Goal: Task Accomplishment & Management: Complete application form

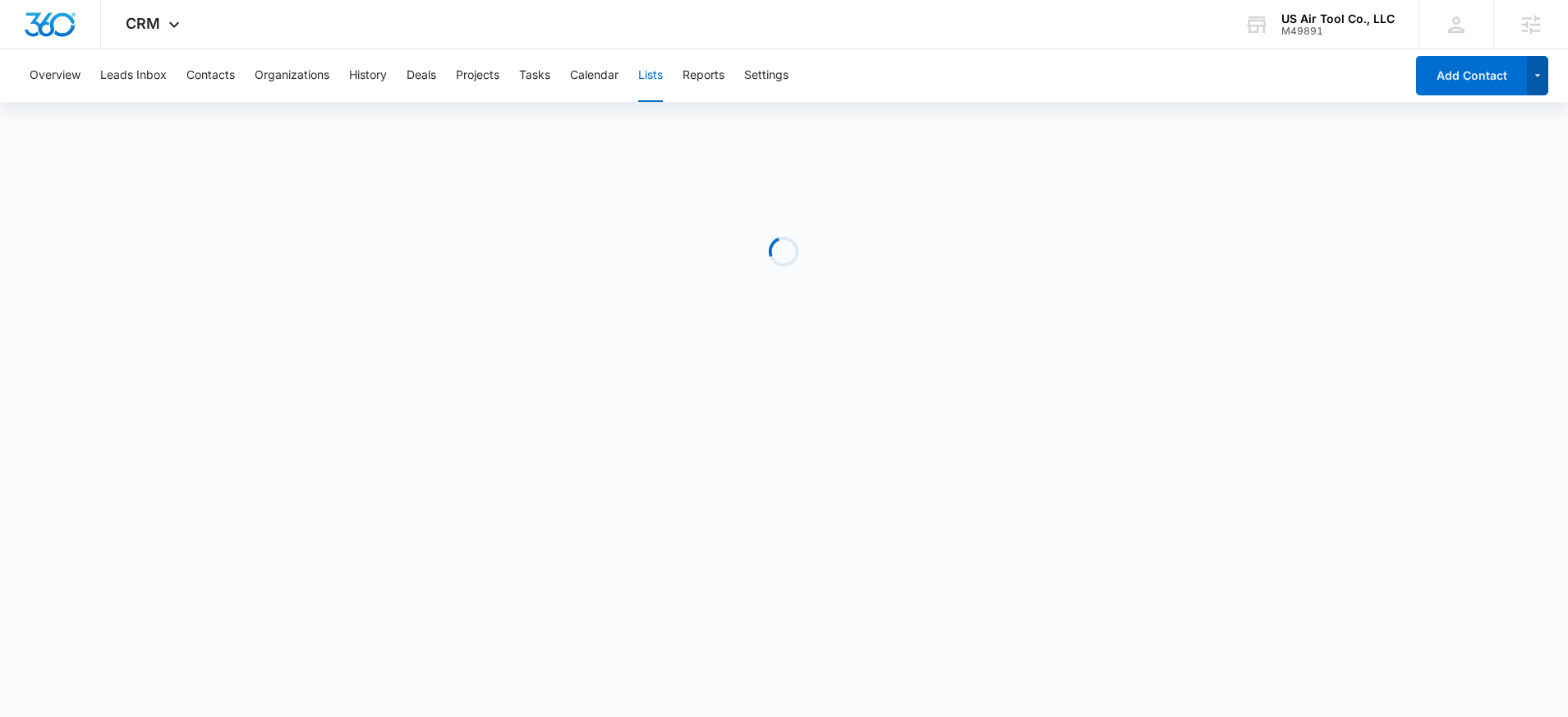
click at [1536, 81] on icon "button" at bounding box center [1538, 76] width 14 height 19
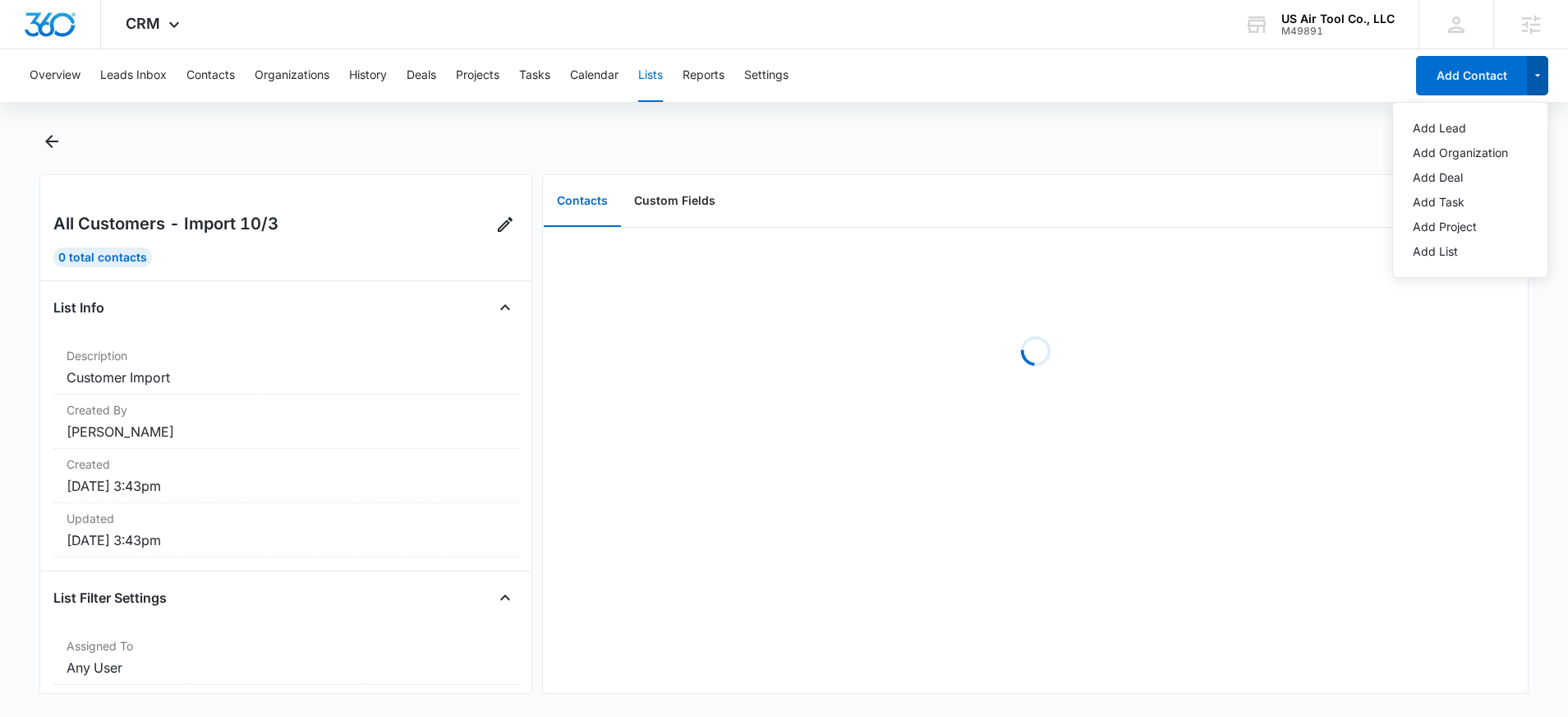
click at [1536, 81] on icon "button" at bounding box center [1538, 76] width 14 height 19
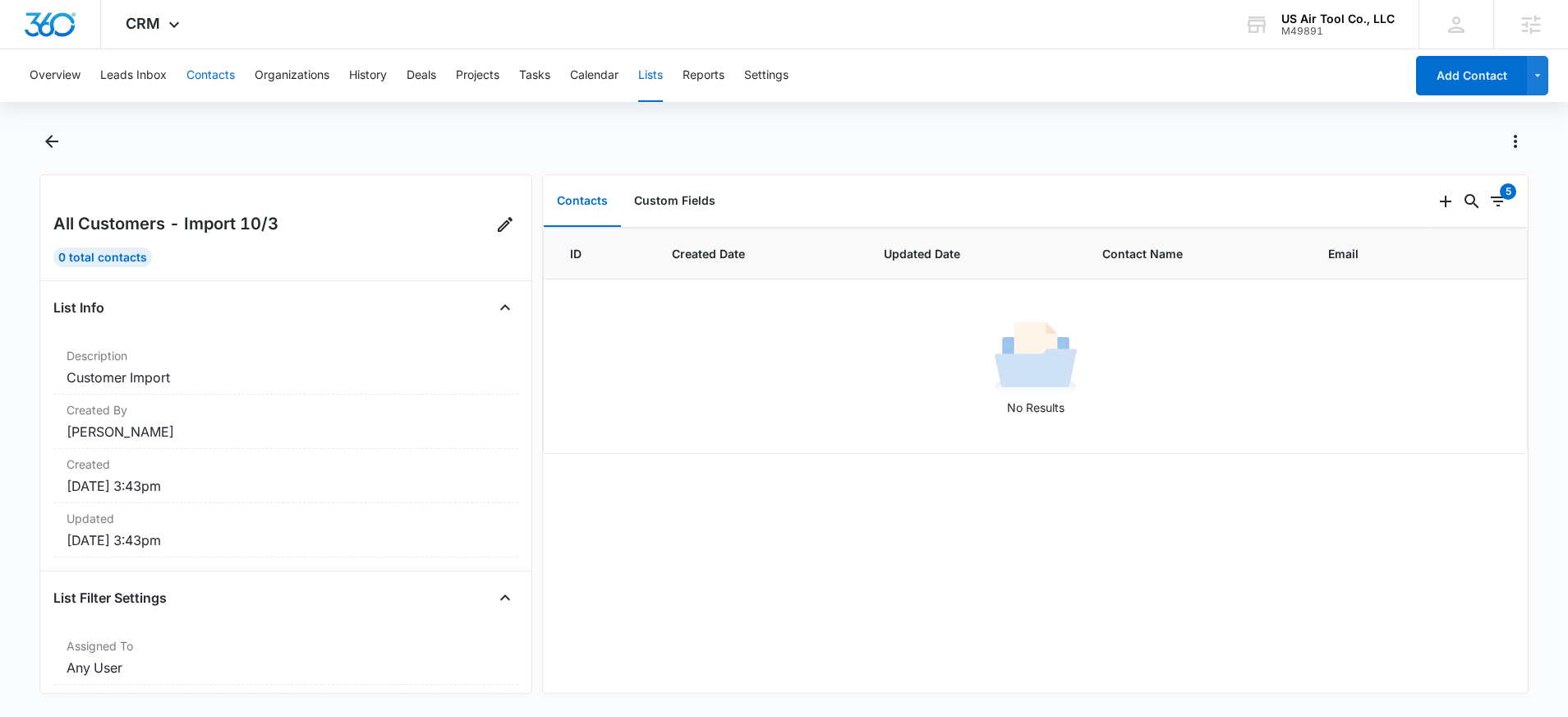
click at [217, 76] on button "Contacts" at bounding box center [210, 76] width 48 height 52
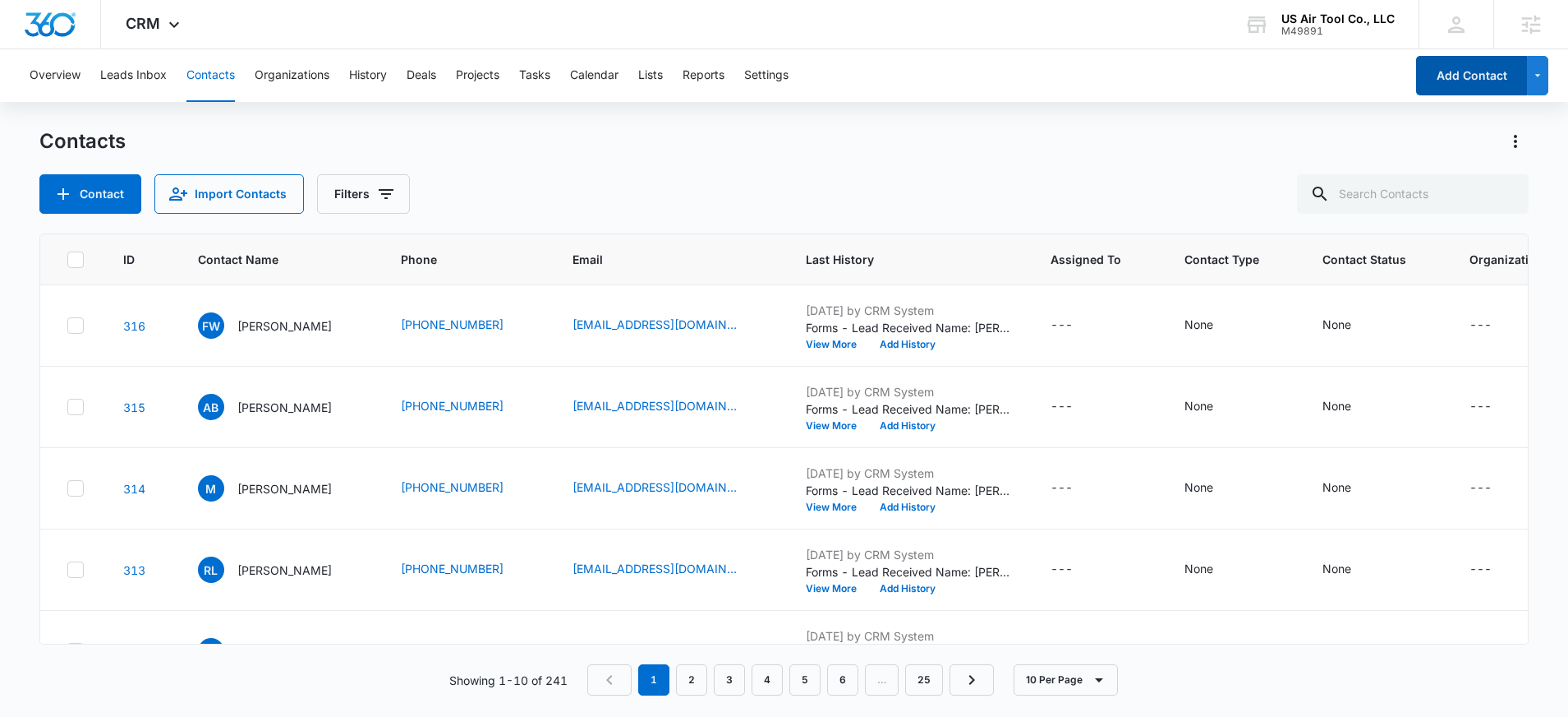
click at [1496, 80] on button "Add Contact" at bounding box center [1471, 76] width 111 height 40
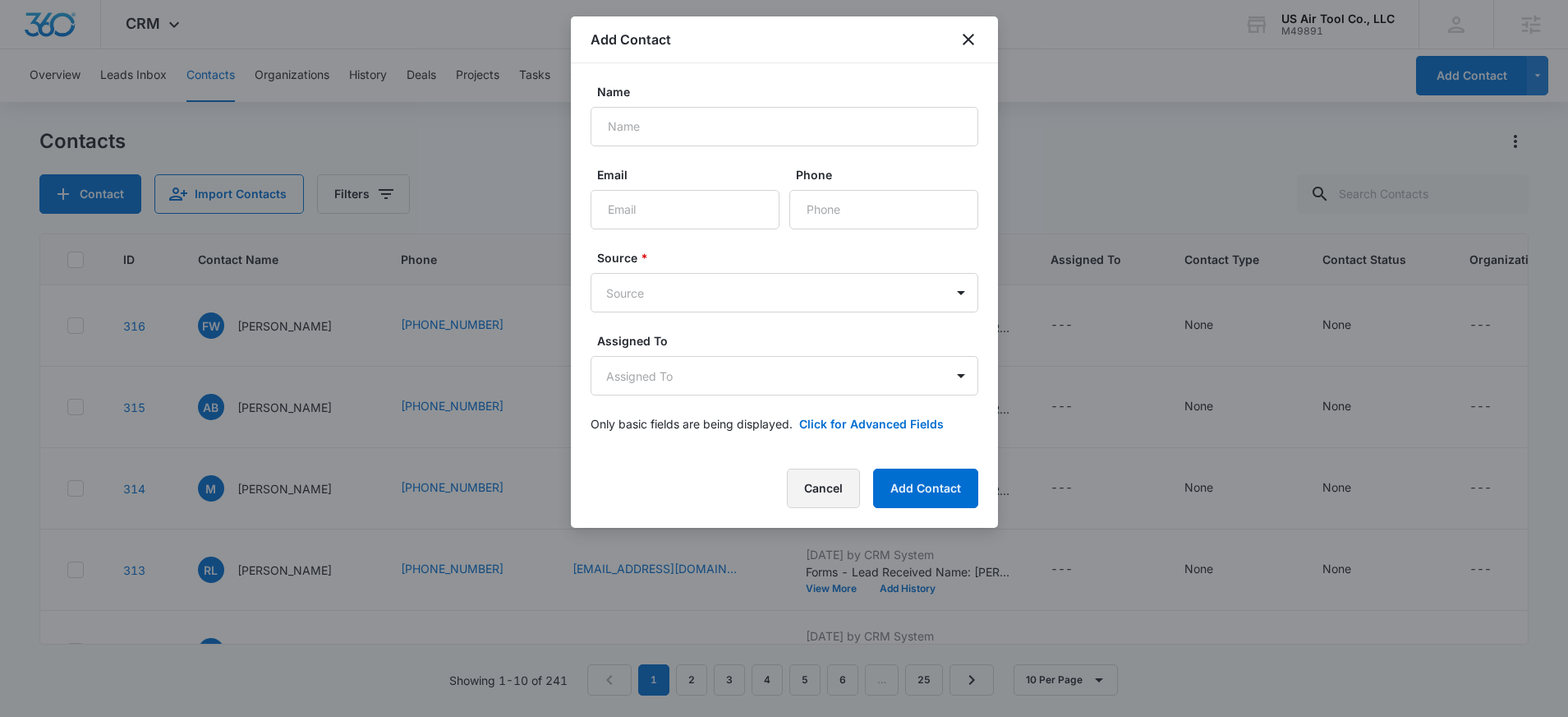
click at [836, 498] on button "Cancel" at bounding box center [823, 488] width 73 height 40
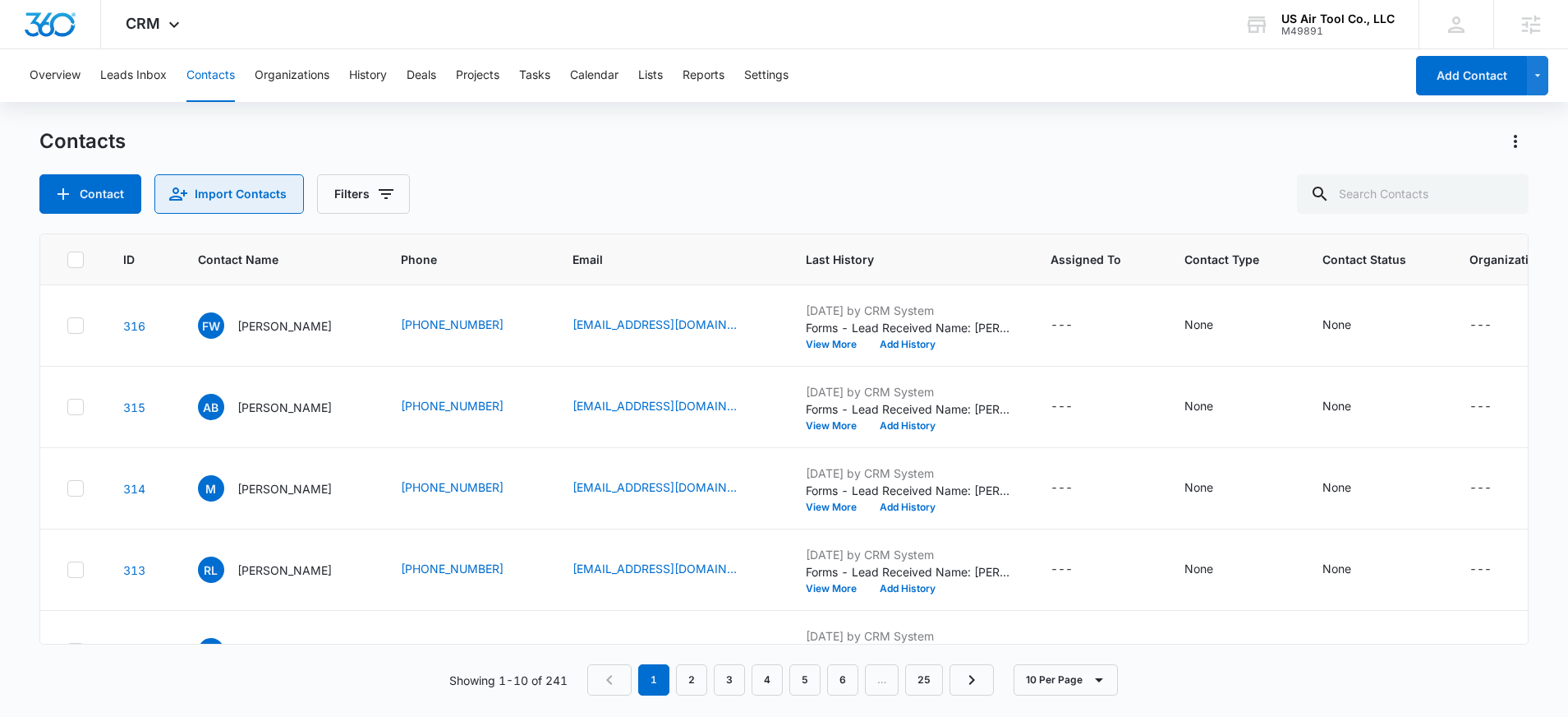
click at [285, 187] on button "Import Contacts" at bounding box center [229, 194] width 149 height 40
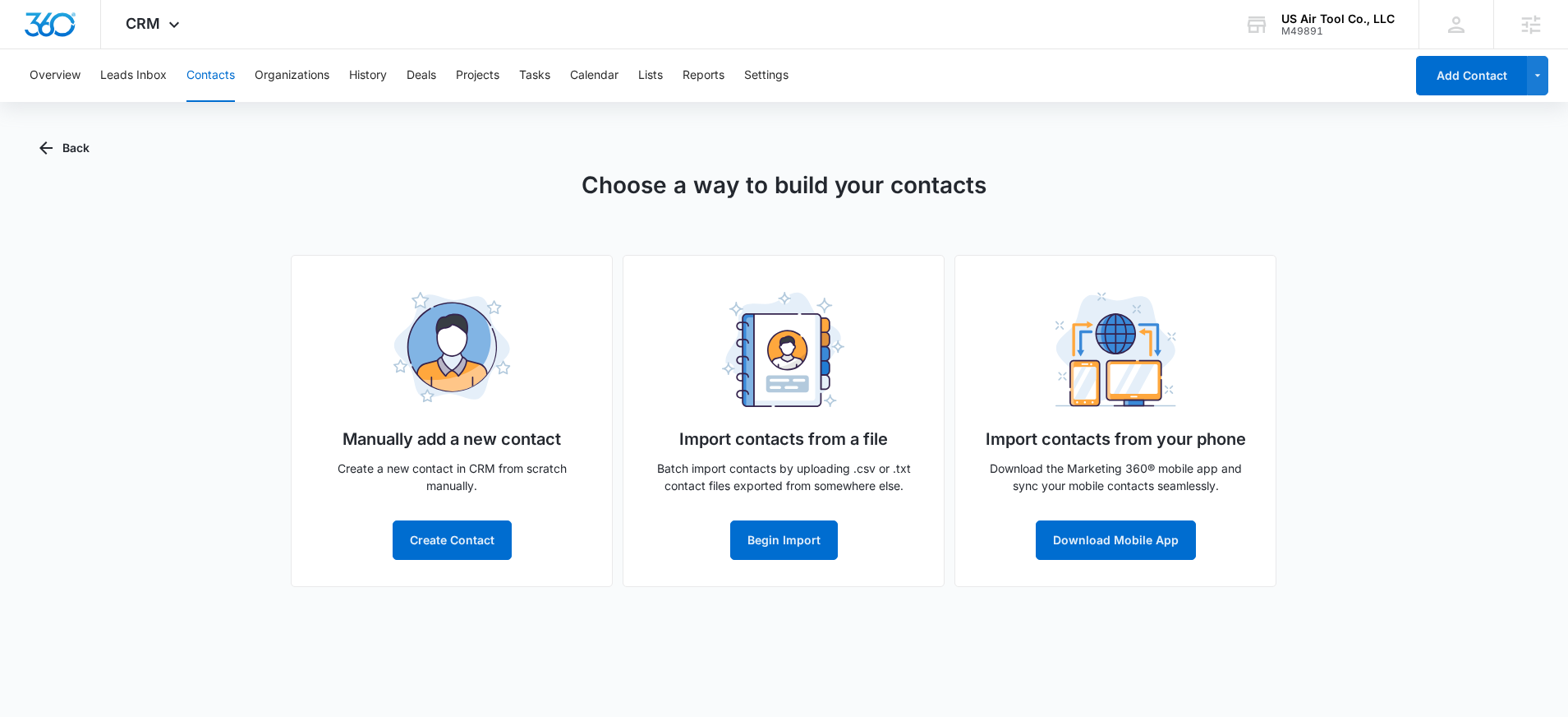
click at [840, 538] on div "Import contacts from a file Batch import contacts by uploading .csv or .txt con…" at bounding box center [784, 421] width 322 height 332
click at [810, 543] on button "Begin Import" at bounding box center [784, 539] width 108 height 40
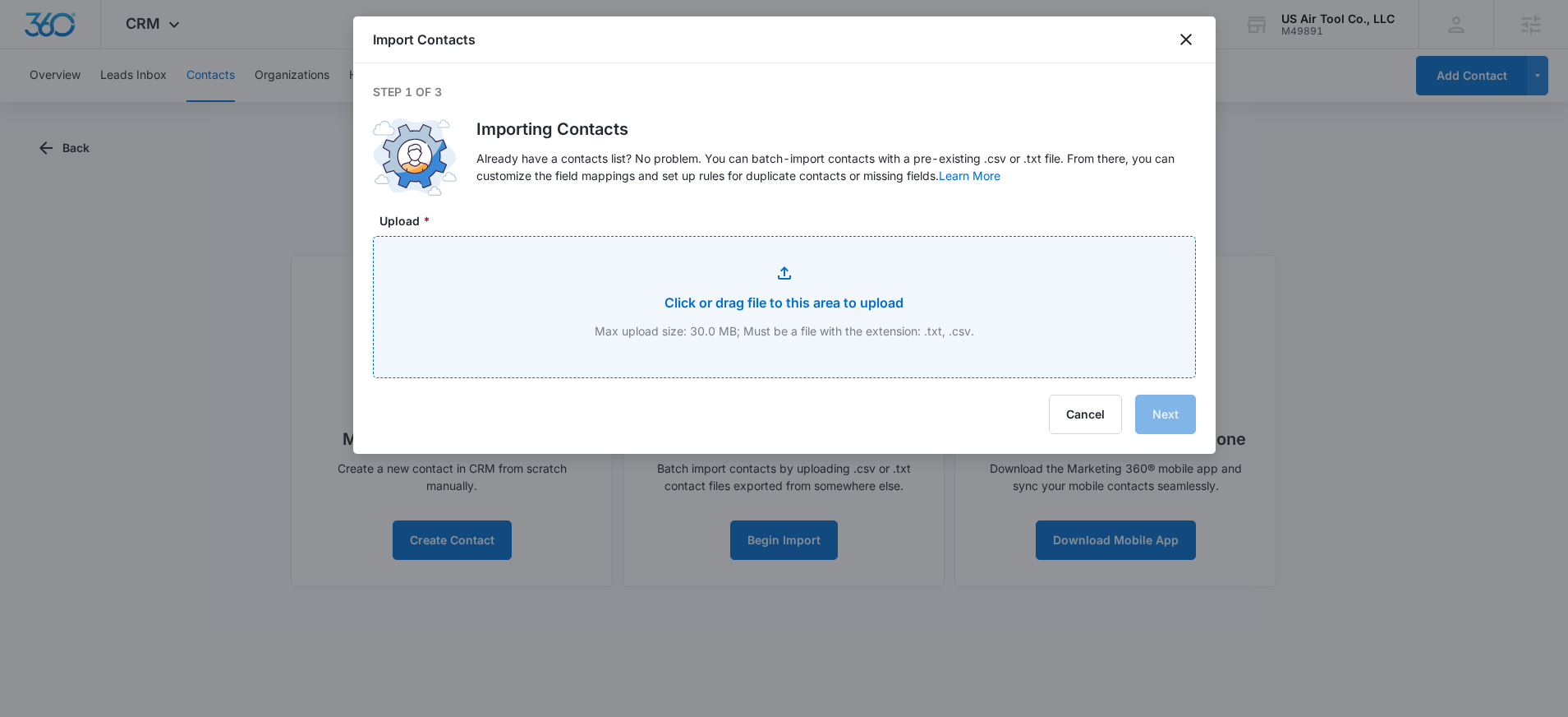
click at [835, 298] on input "Upload *" at bounding box center [784, 307] width 821 height 141
click at [771, 295] on input "Upload *" at bounding box center [784, 307] width 821 height 141
type input "C:\fakepath\USATCO All Contacts - CustomersProjects.csv"
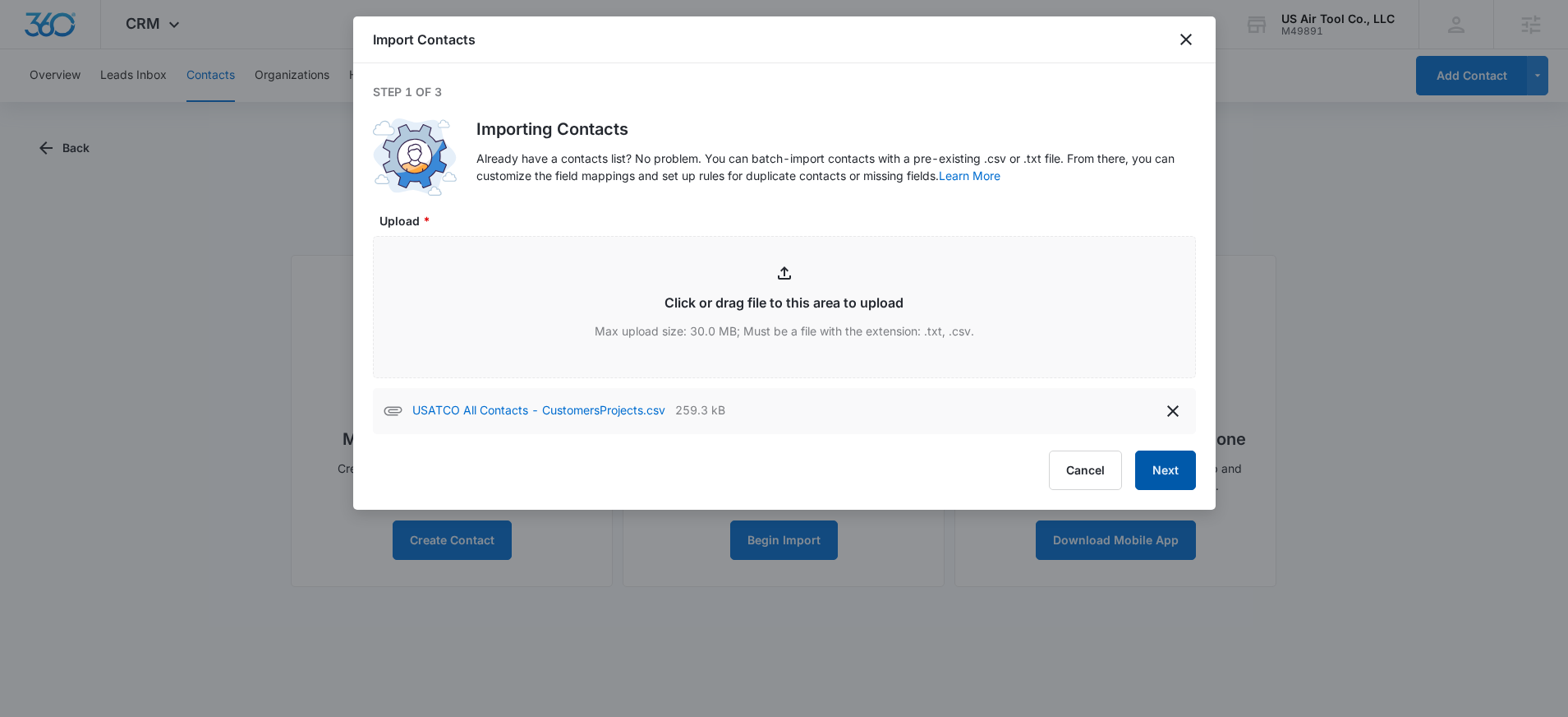
click at [1174, 478] on button "Next" at bounding box center [1166, 470] width 61 height 40
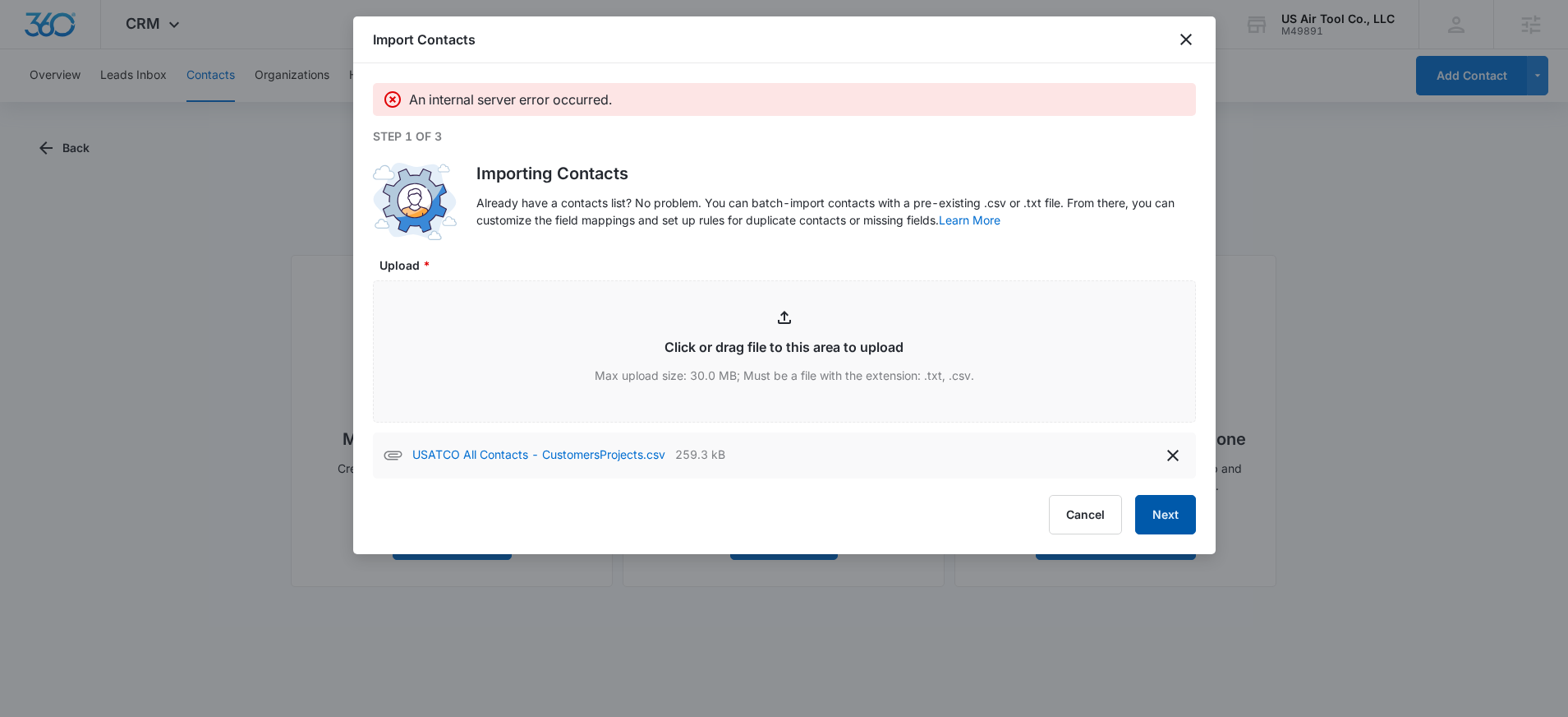
click at [1181, 514] on button "Next" at bounding box center [1166, 514] width 61 height 40
click at [1076, 523] on button "Cancel" at bounding box center [1085, 514] width 73 height 40
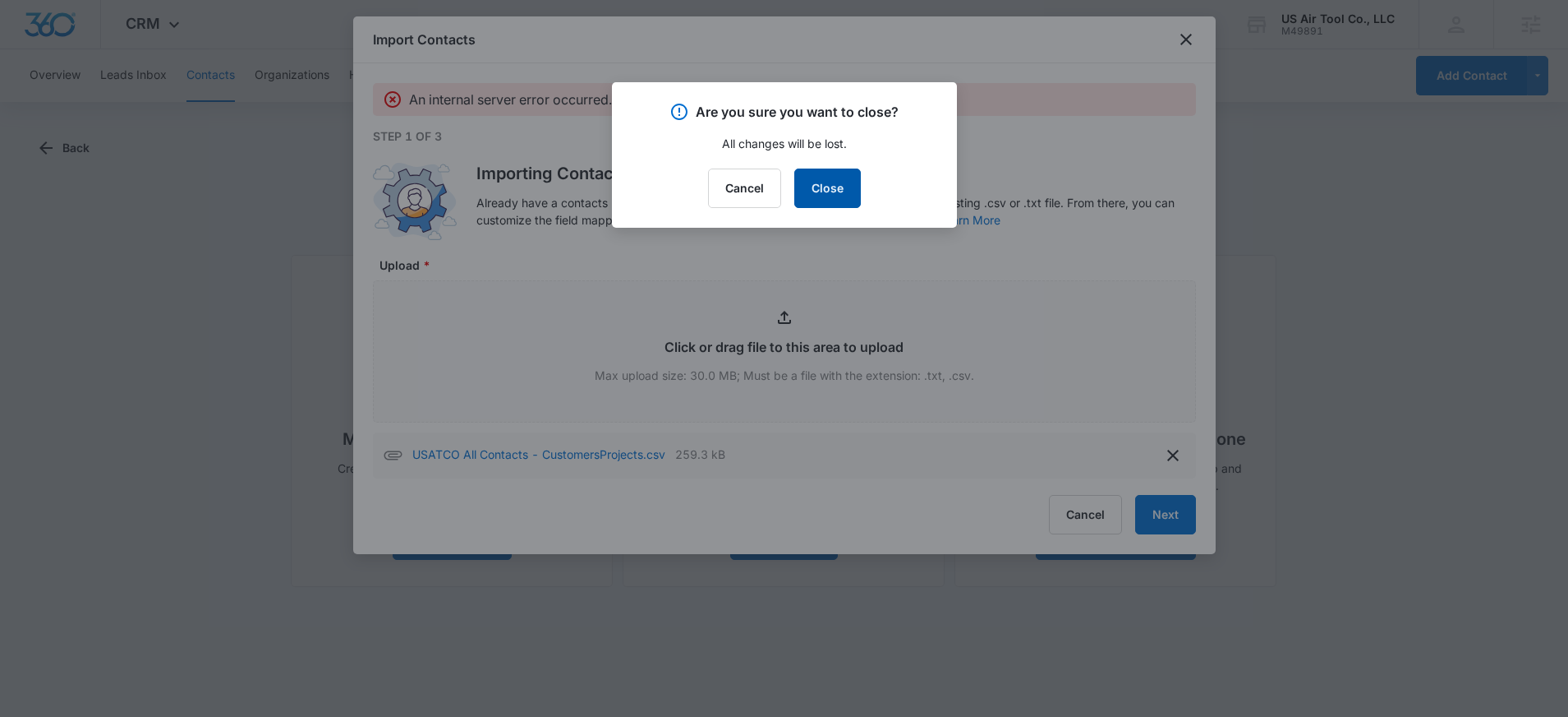
click at [834, 197] on button "Close" at bounding box center [827, 188] width 67 height 40
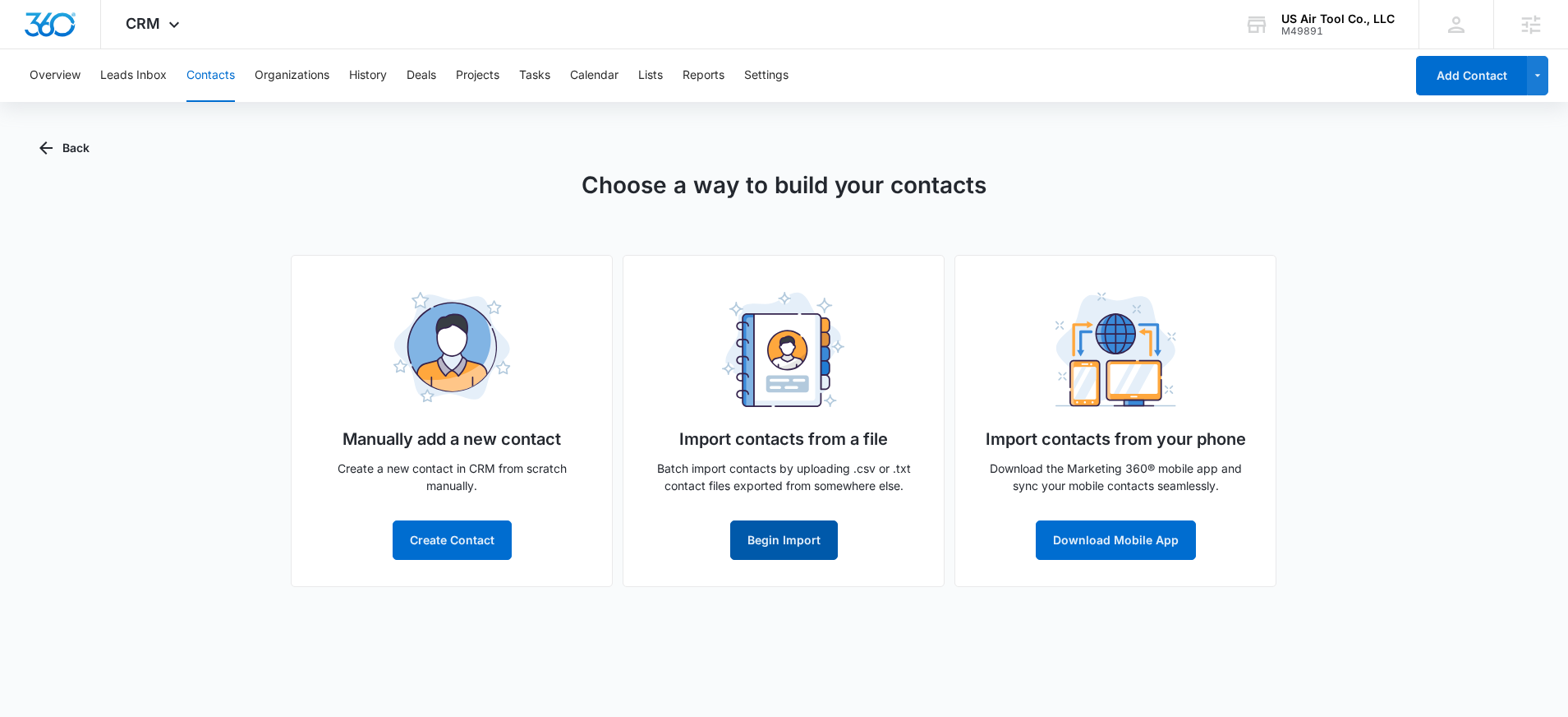
click at [794, 554] on button "Begin Import" at bounding box center [784, 539] width 108 height 40
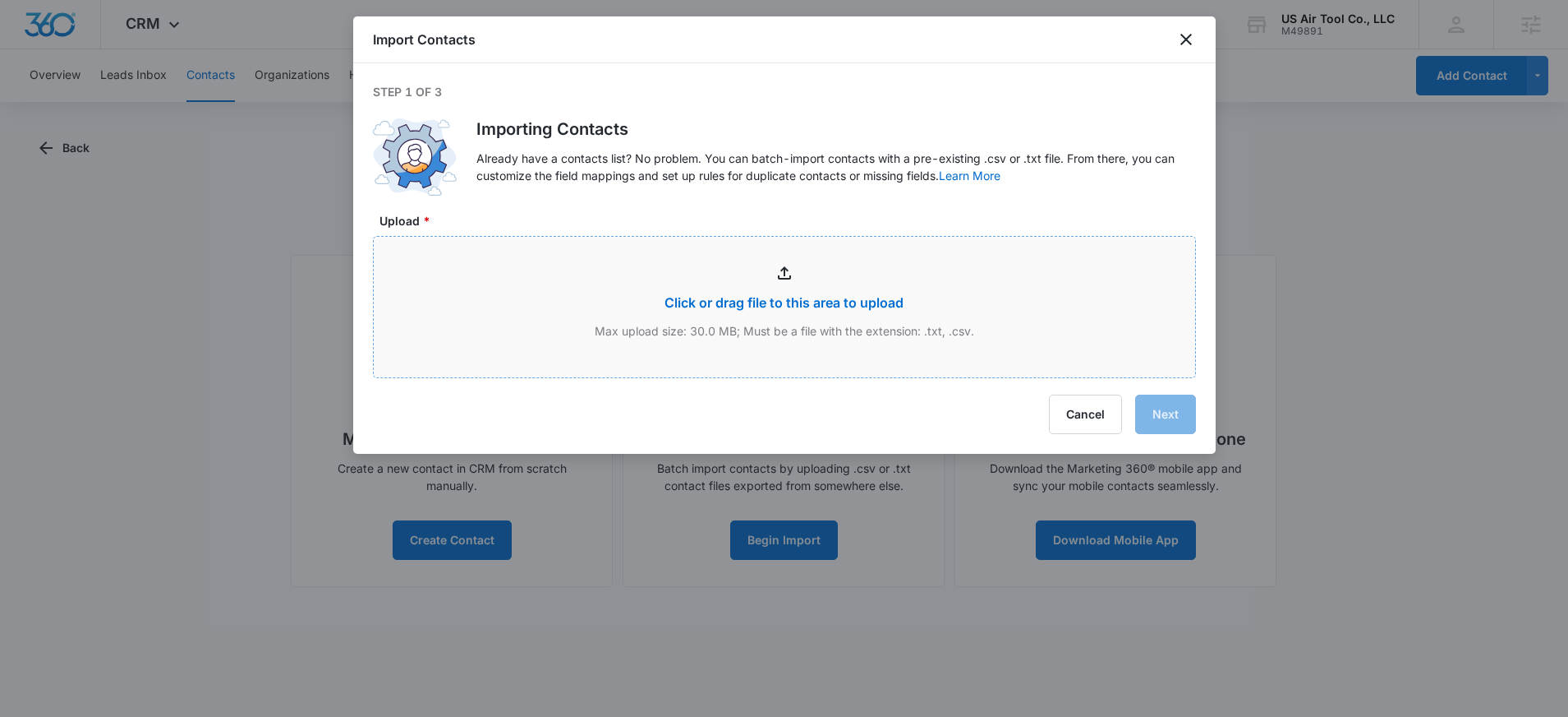
type input "C:\fakepath\USATCO All Contacts - CustomersProjects.csv"
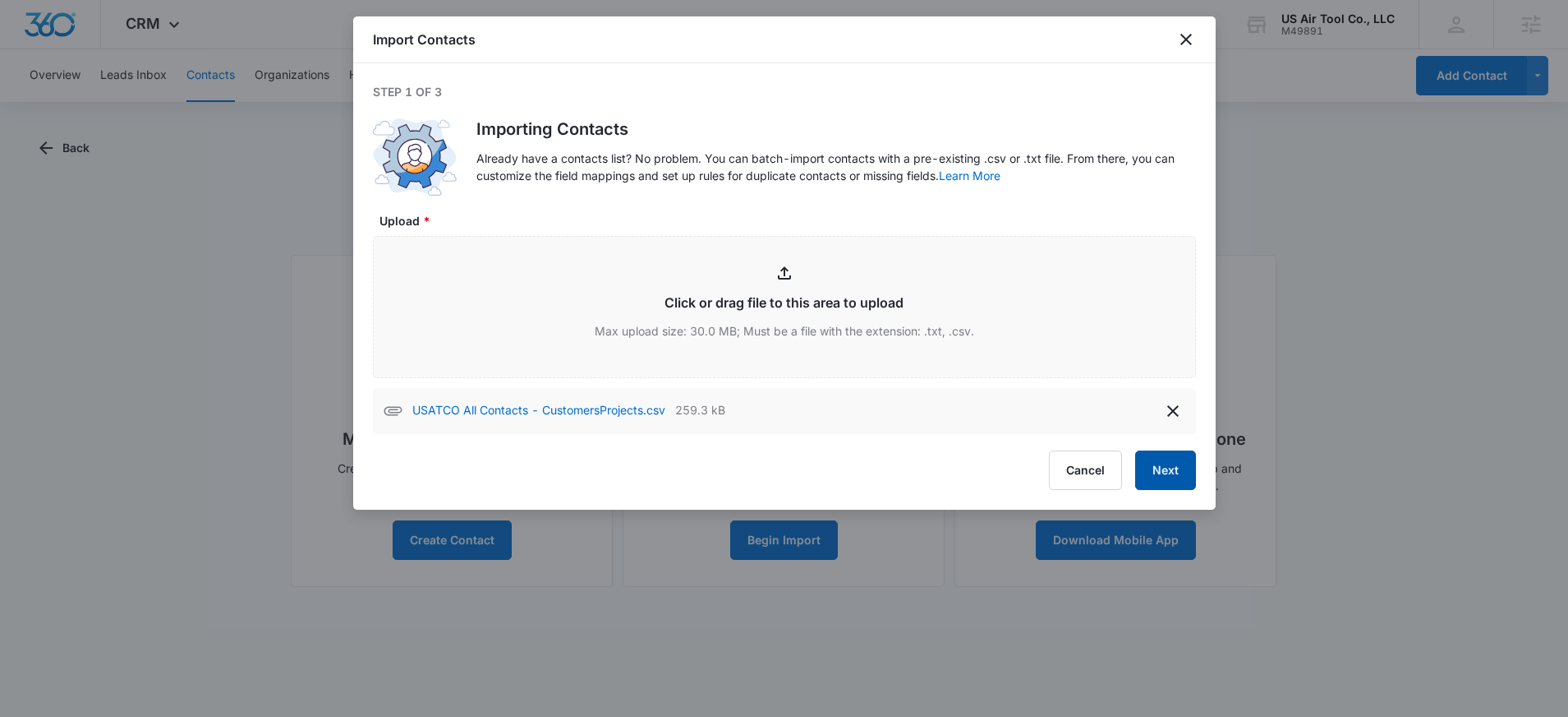
click at [1173, 485] on button "Next" at bounding box center [1166, 470] width 61 height 40
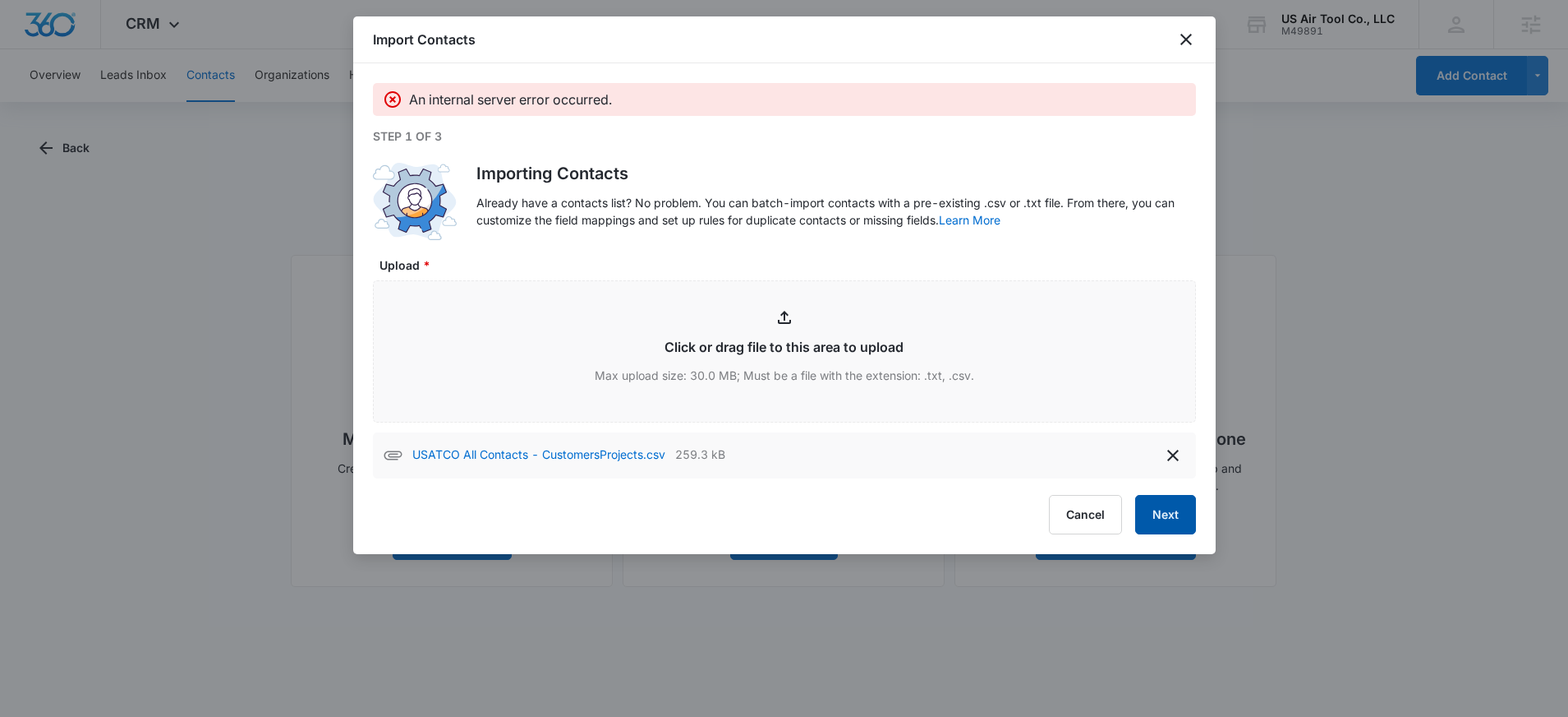
click at [1168, 510] on button "Next" at bounding box center [1166, 514] width 61 height 40
click at [1174, 523] on button "Next" at bounding box center [1166, 514] width 61 height 40
click at [1077, 505] on button "Cancel" at bounding box center [1085, 514] width 73 height 40
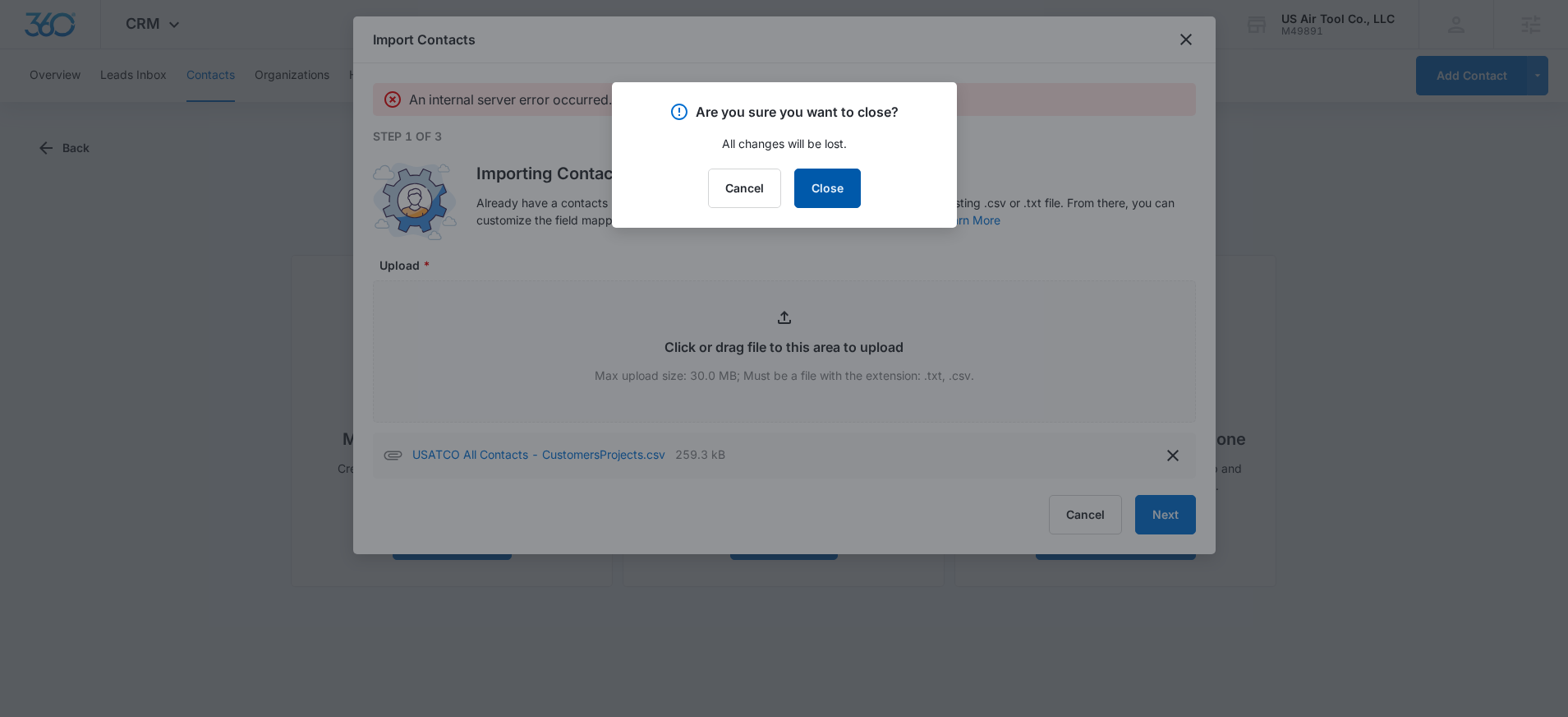
click at [846, 202] on button "Close" at bounding box center [827, 188] width 67 height 40
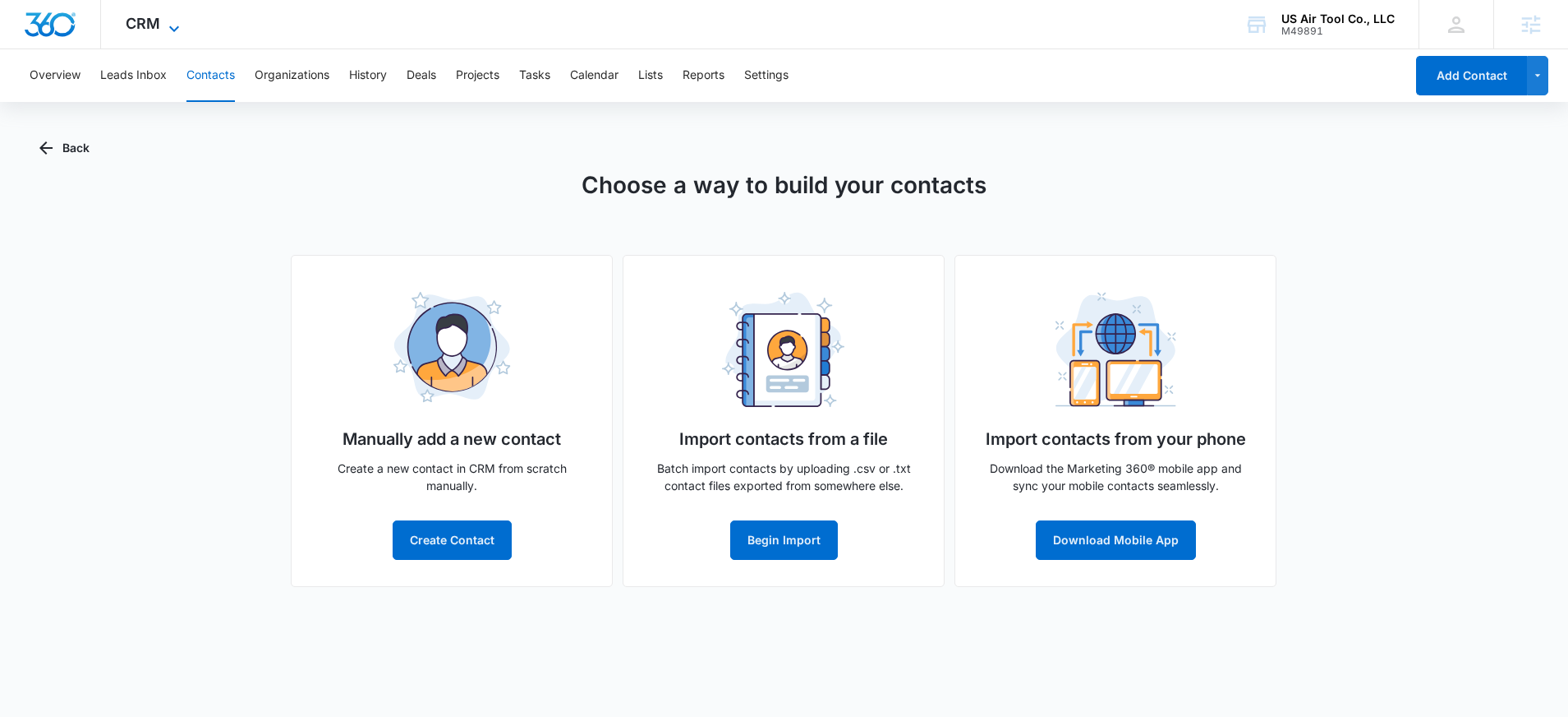
click at [145, 29] on span "CRM" at bounding box center [144, 23] width 35 height 17
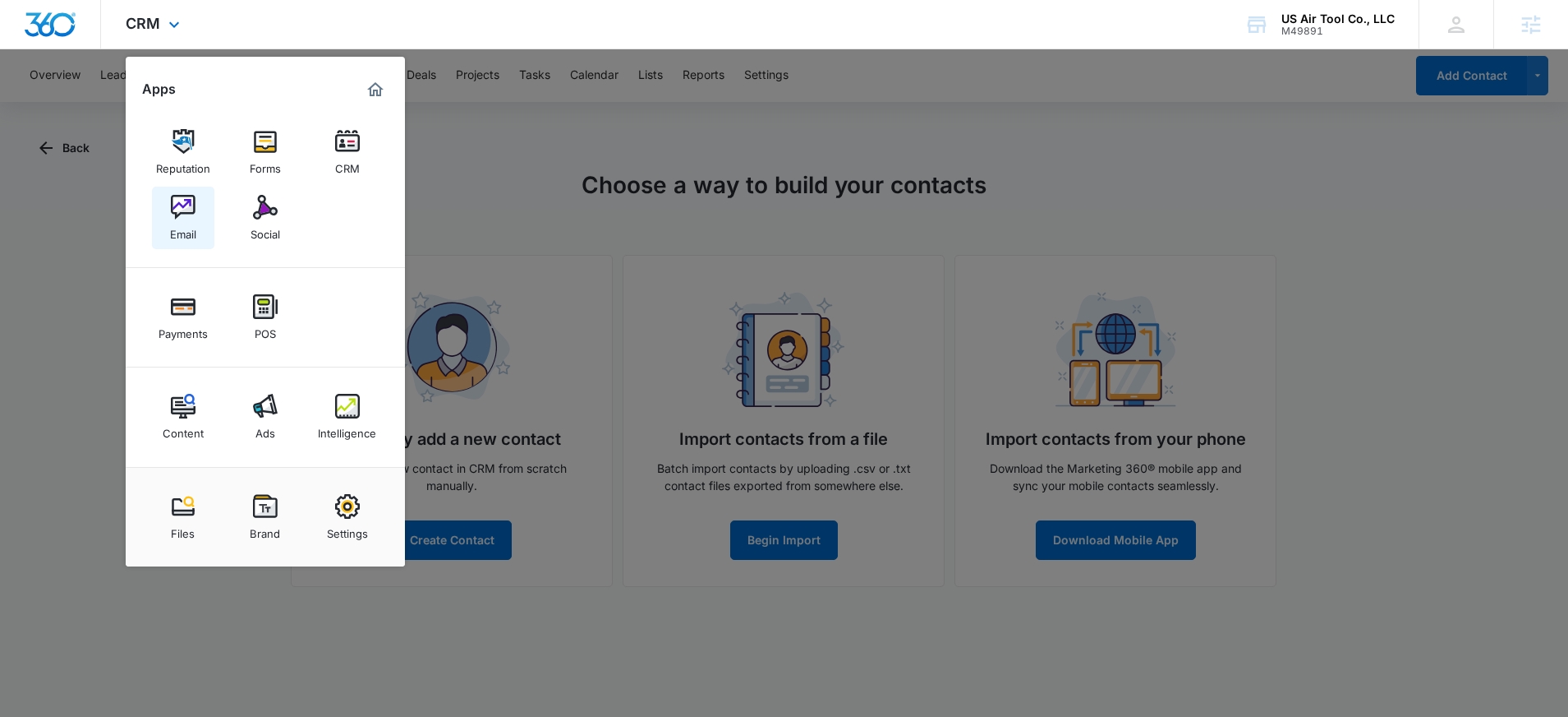
click at [190, 226] on div "Email" at bounding box center [182, 230] width 26 height 21
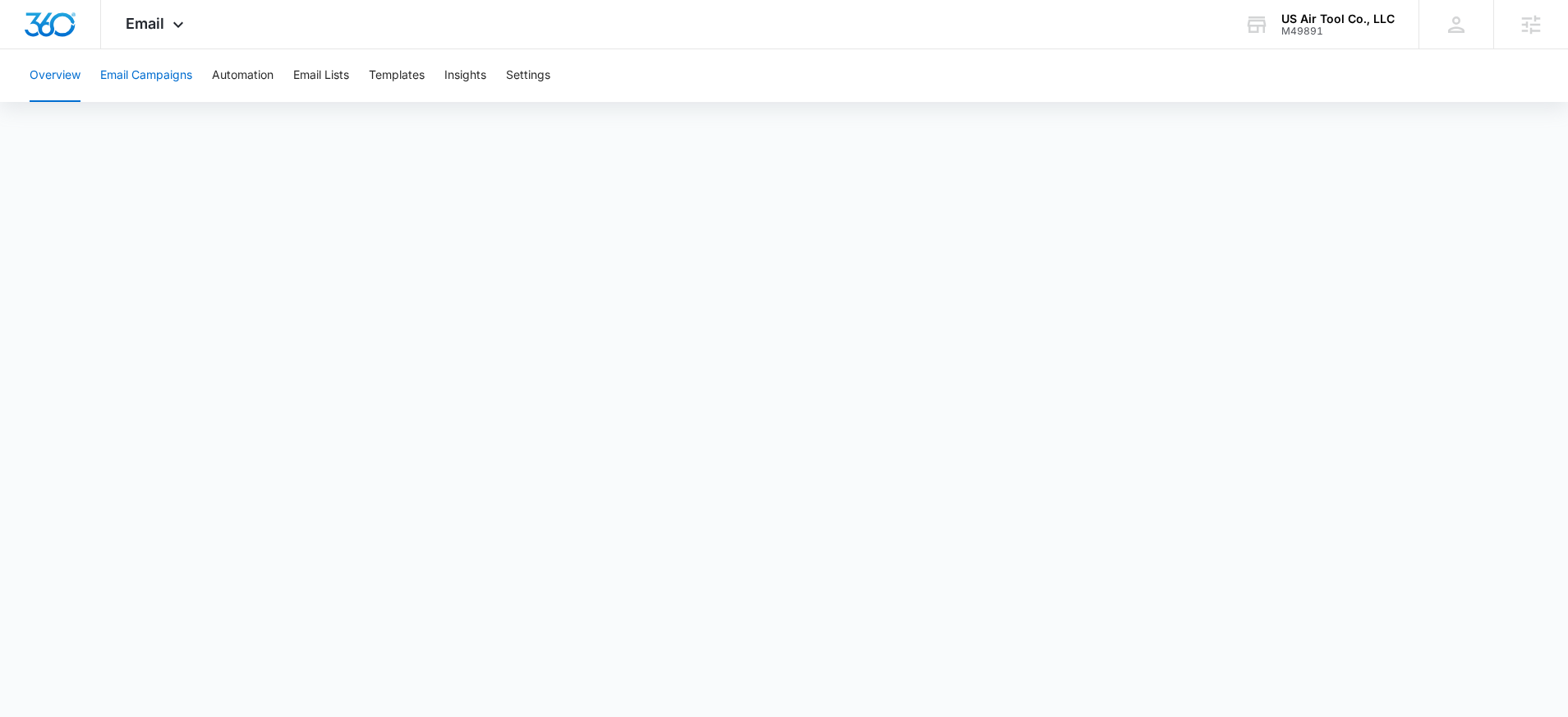
click at [147, 87] on button "Email Campaigns" at bounding box center [145, 76] width 92 height 52
click at [48, 79] on button "Overview" at bounding box center [54, 76] width 51 height 52
click at [1314, 25] on div "M49891" at bounding box center [1338, 31] width 113 height 12
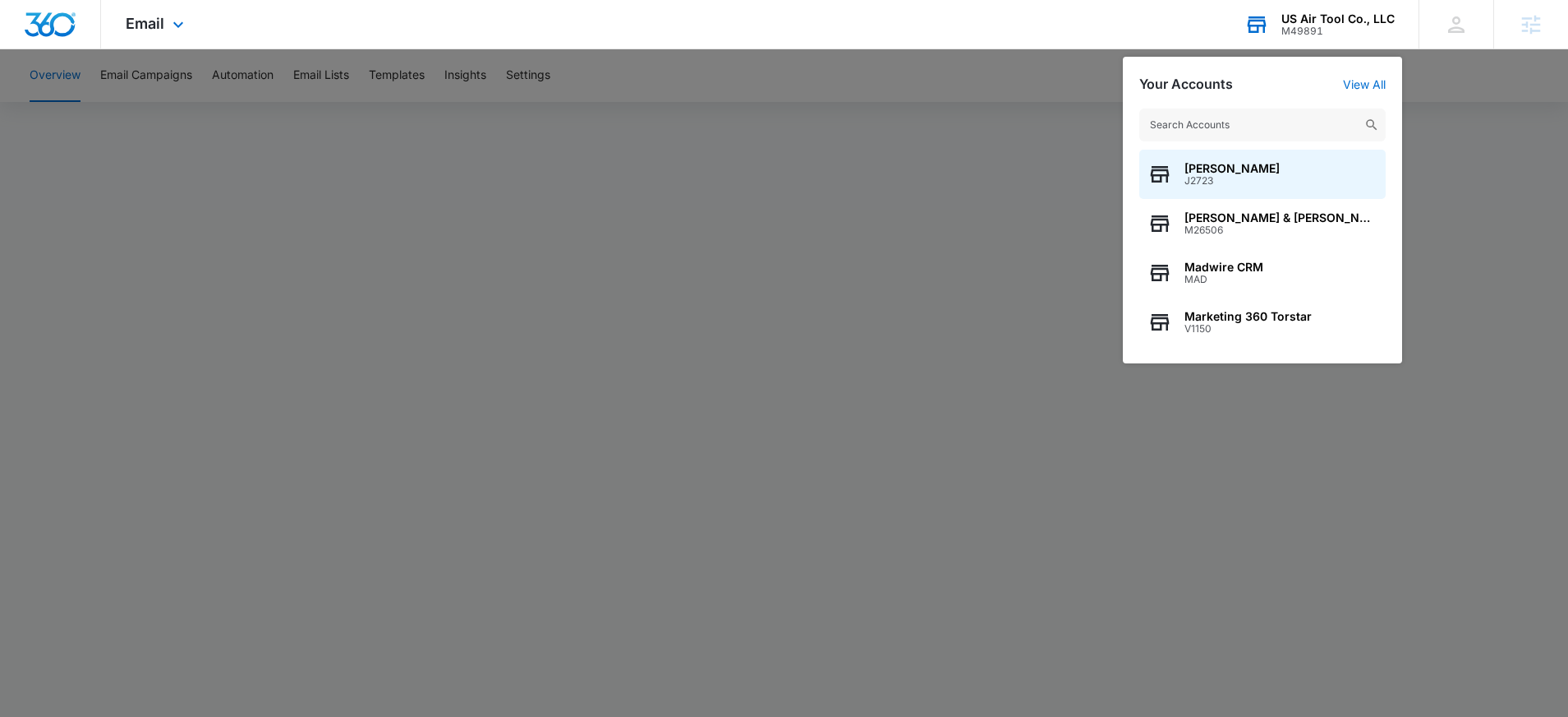
click at [1276, 125] on input "text" at bounding box center [1263, 125] width 246 height 33
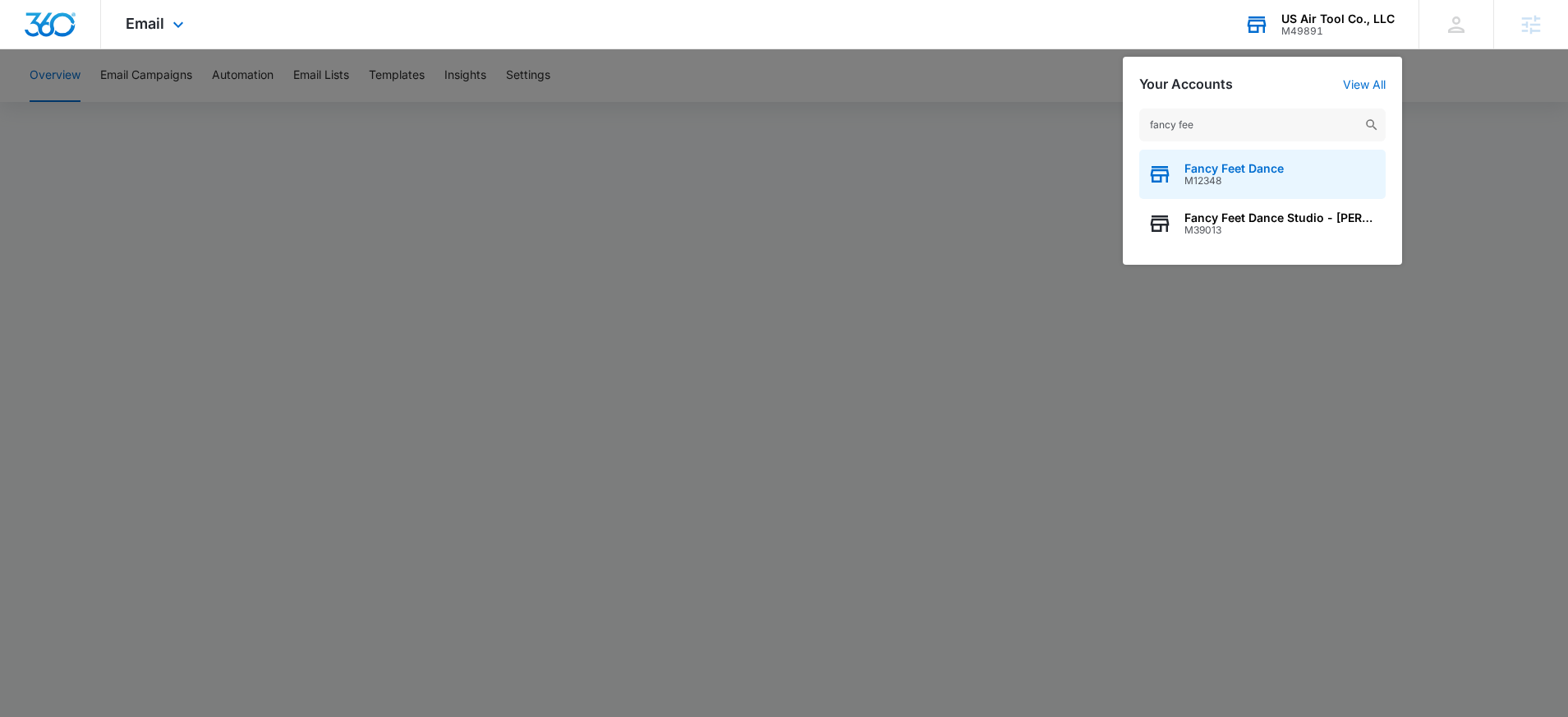
type input "fancy fee"
click at [1282, 170] on span "Fancy Feet Dance" at bounding box center [1234, 169] width 100 height 14
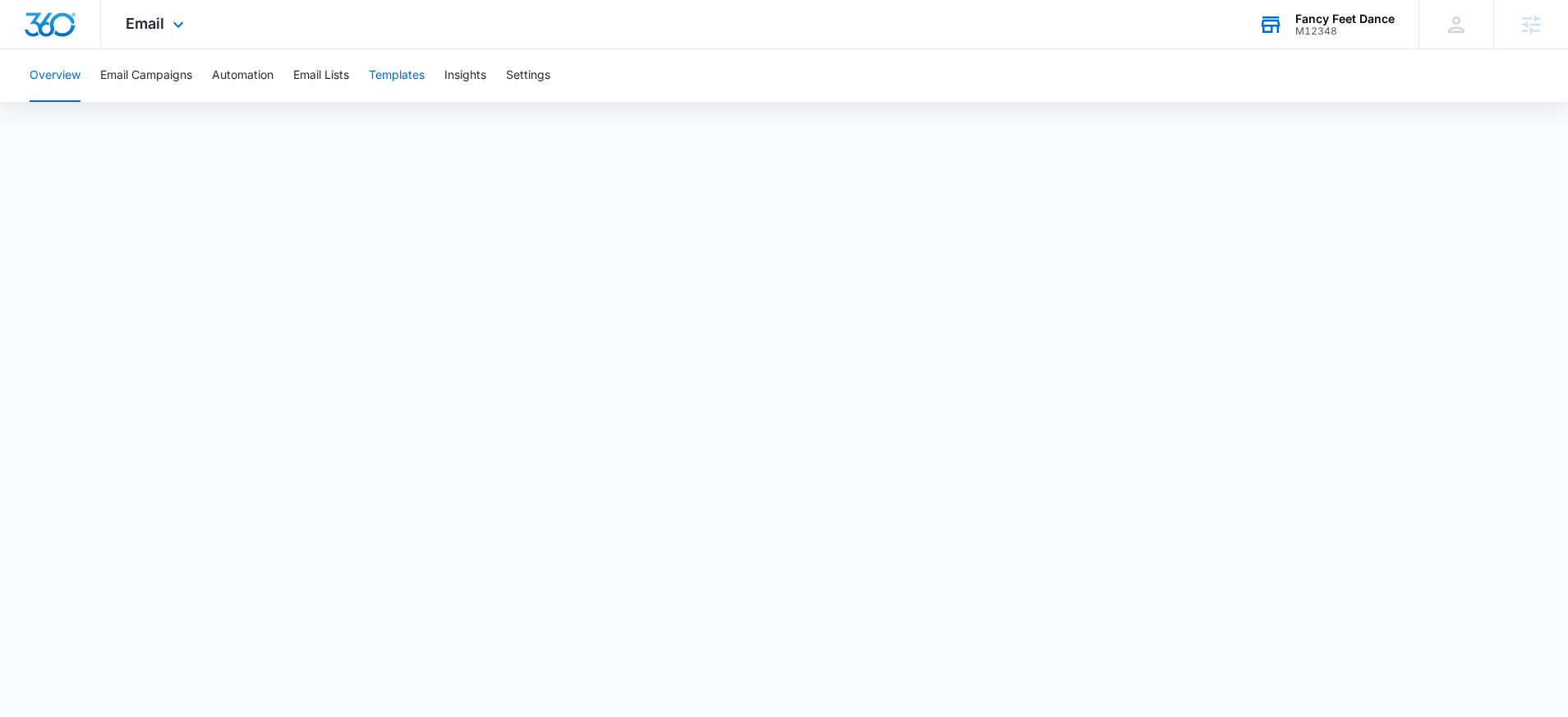
click at [406, 68] on button "Templates" at bounding box center [397, 76] width 56 height 52
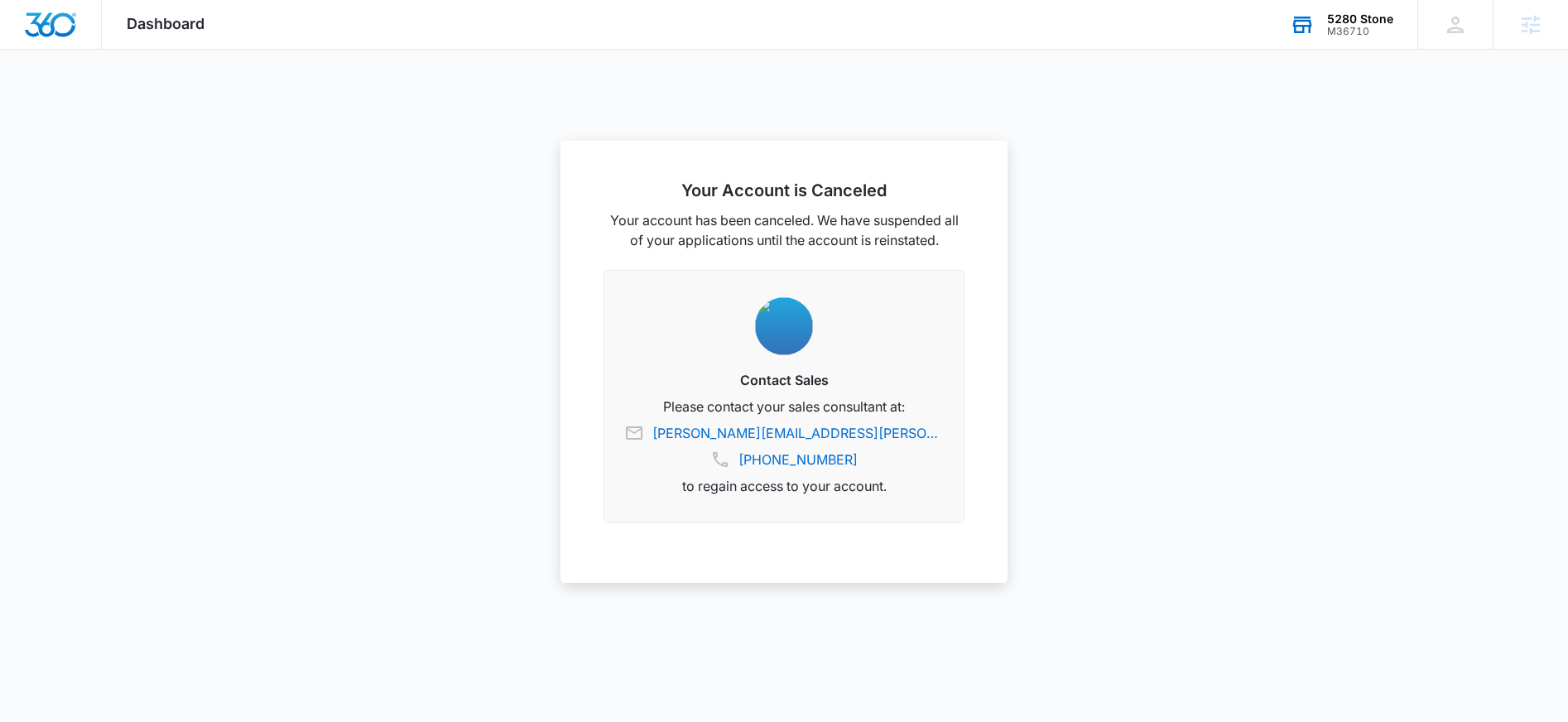
click at [1351, 47] on div "5280 Stone M36710 Your Accounts View All" at bounding box center [1341, 24] width 152 height 49
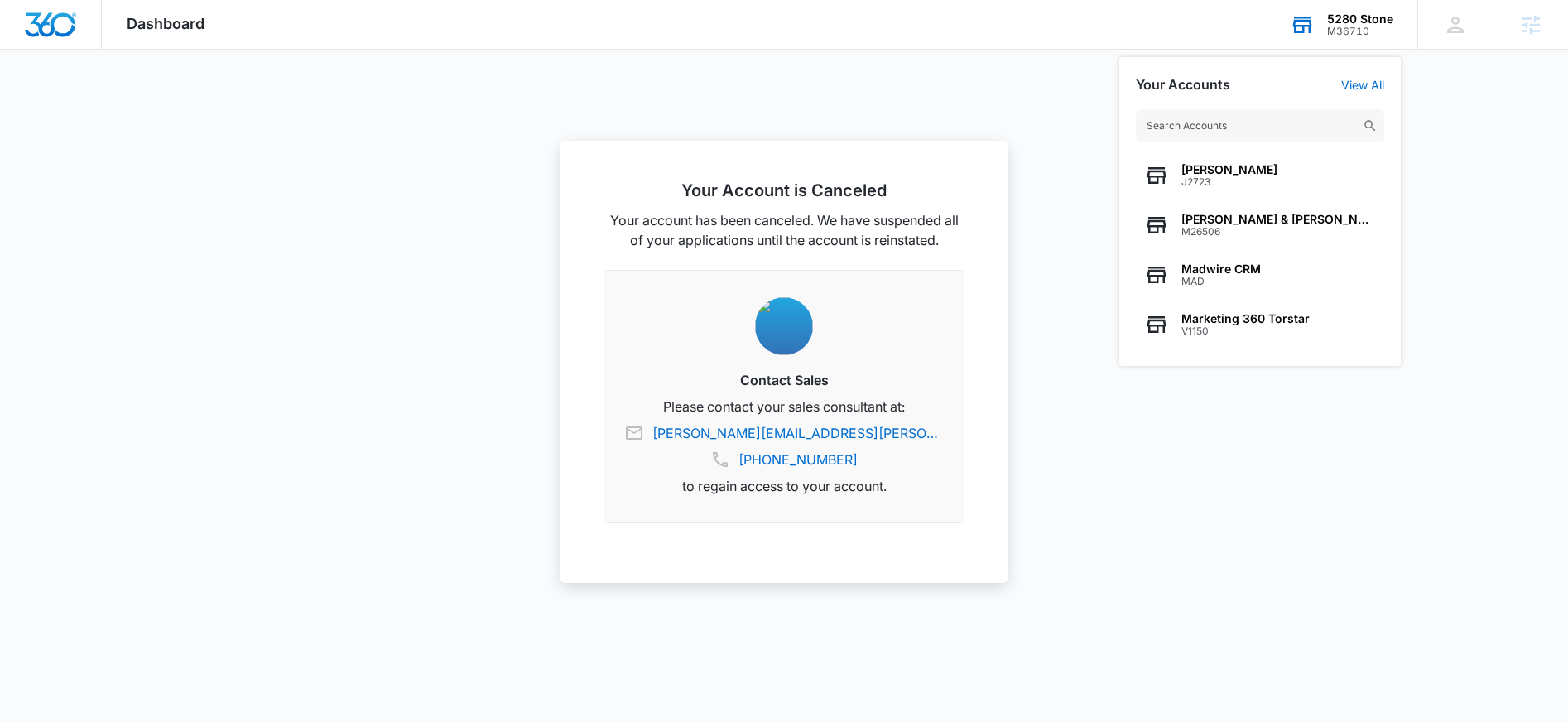
click at [1278, 121] on input "text" at bounding box center [1260, 126] width 248 height 33
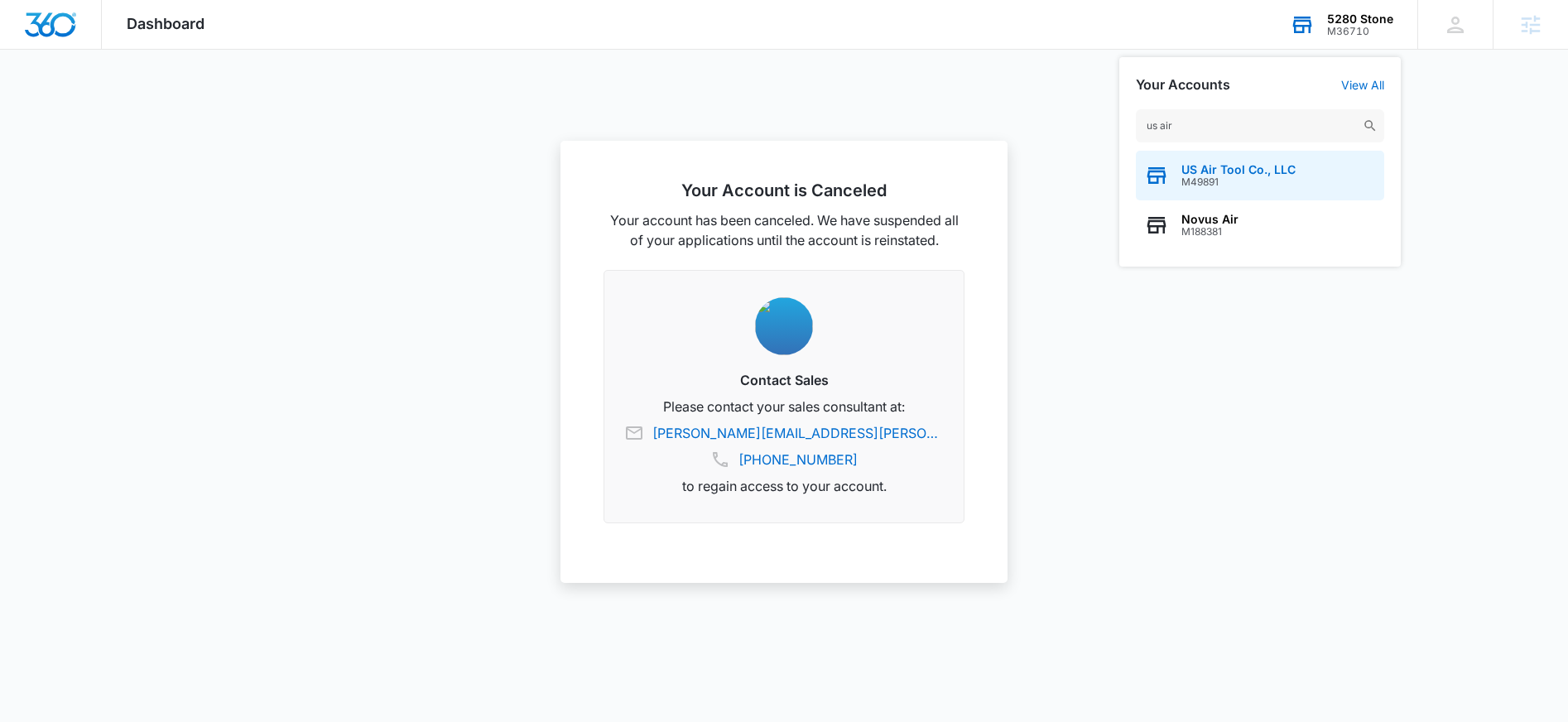
type input "us air"
click at [1291, 167] on span "US Air Tool Co., LLC" at bounding box center [1239, 170] width 114 height 14
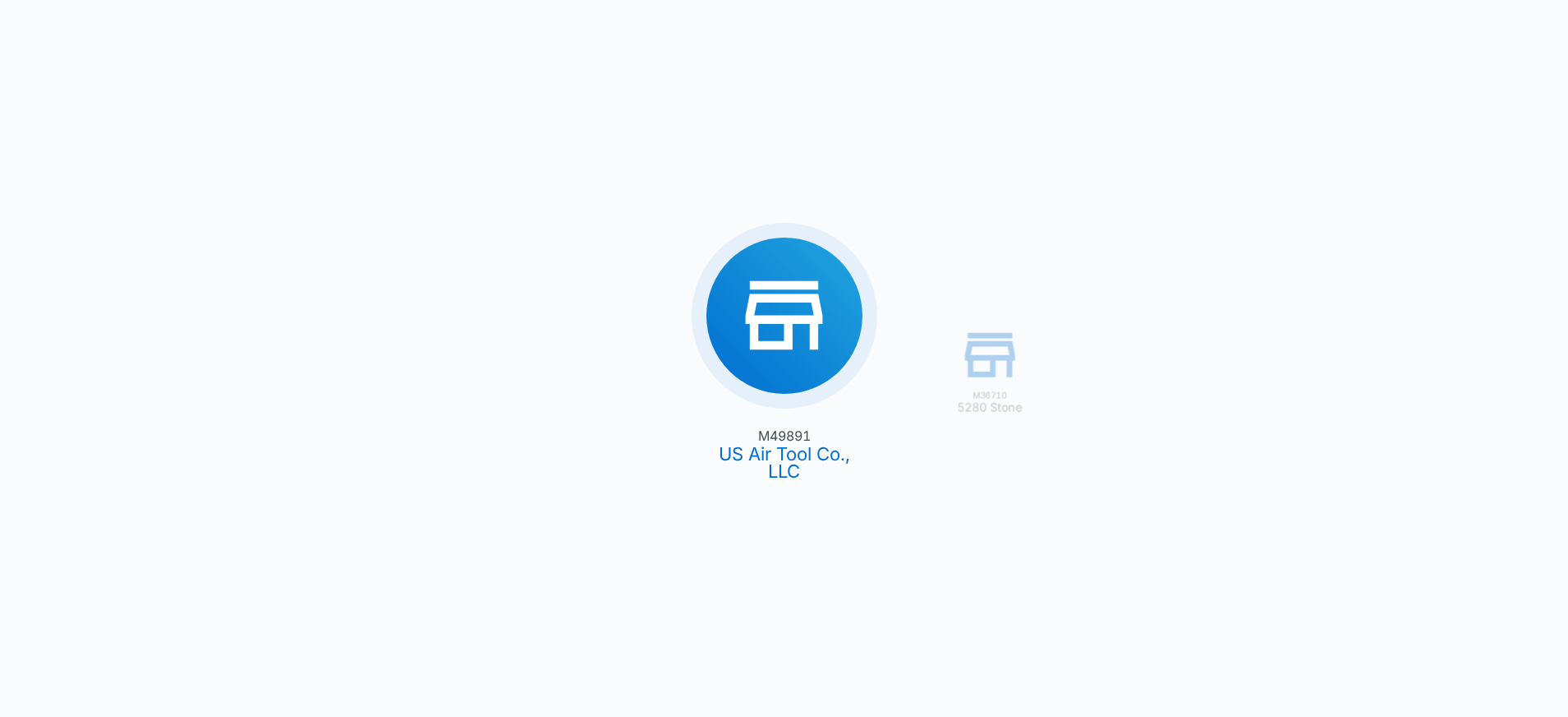
click at [833, 310] on div "M36710 5280 Stone M49891 US Air Tool Co., LLC" at bounding box center [784, 358] width 1568 height 717
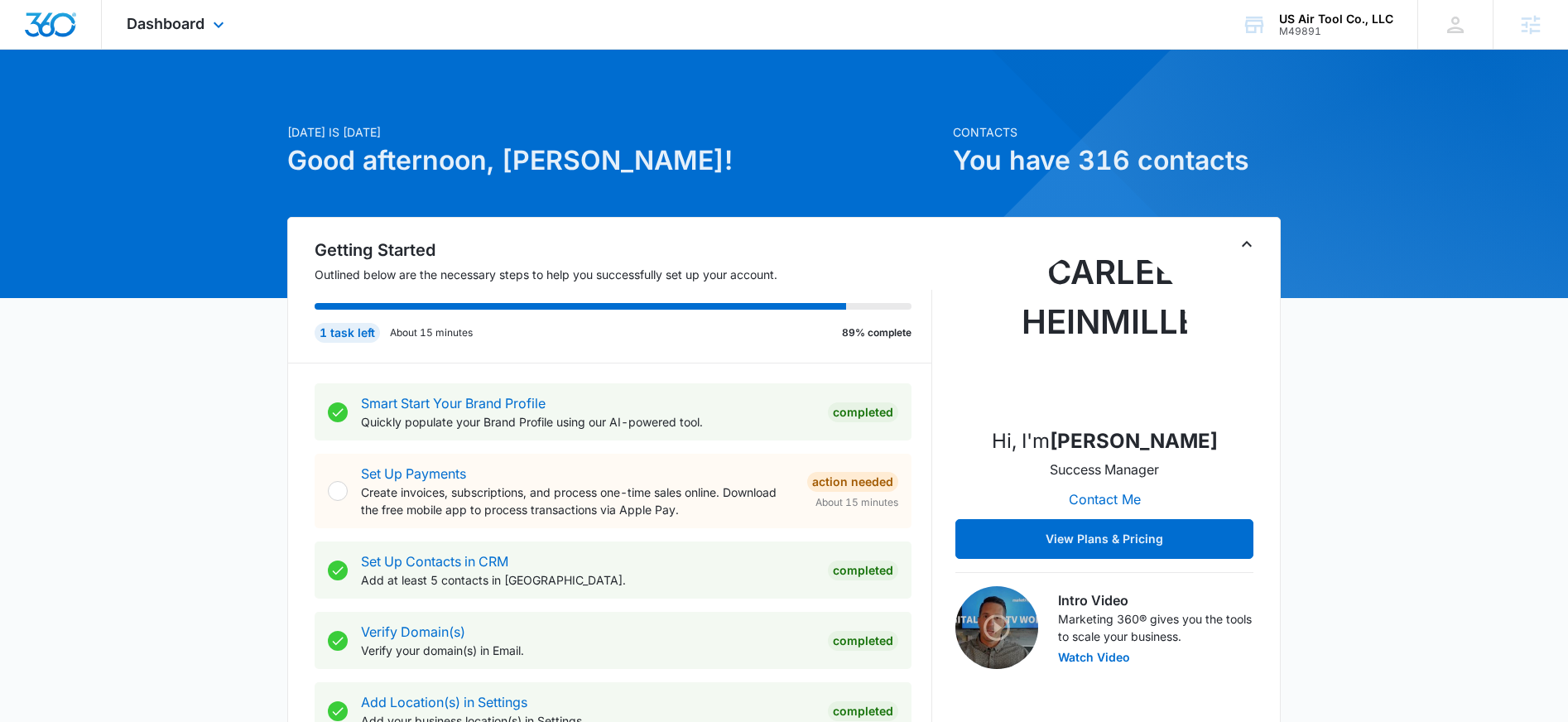
click at [121, 15] on div "Dashboard Apps Reputation Forms CRM Email Social Payments POS Content Ads Intel…" at bounding box center [177, 24] width 152 height 49
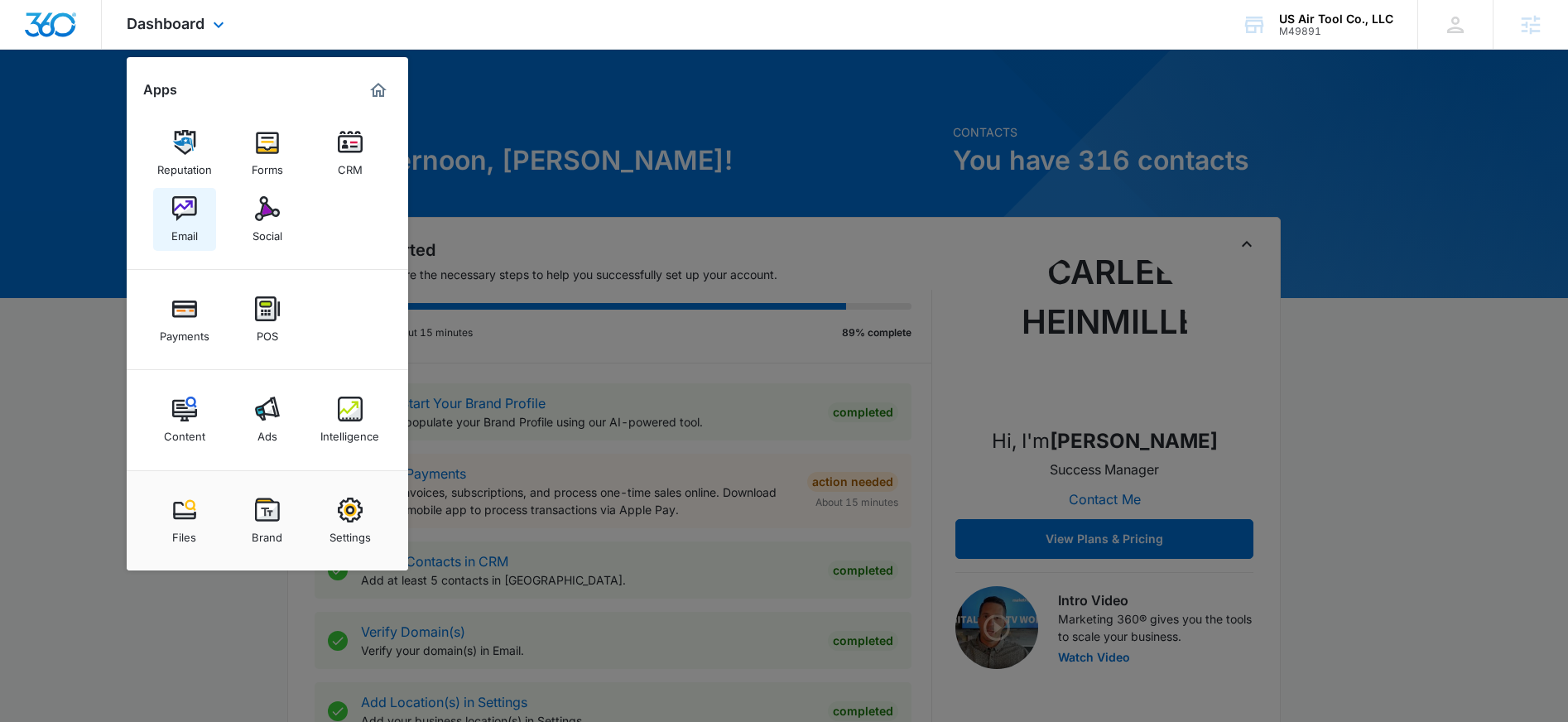
click at [193, 234] on div "Email" at bounding box center [184, 232] width 26 height 21
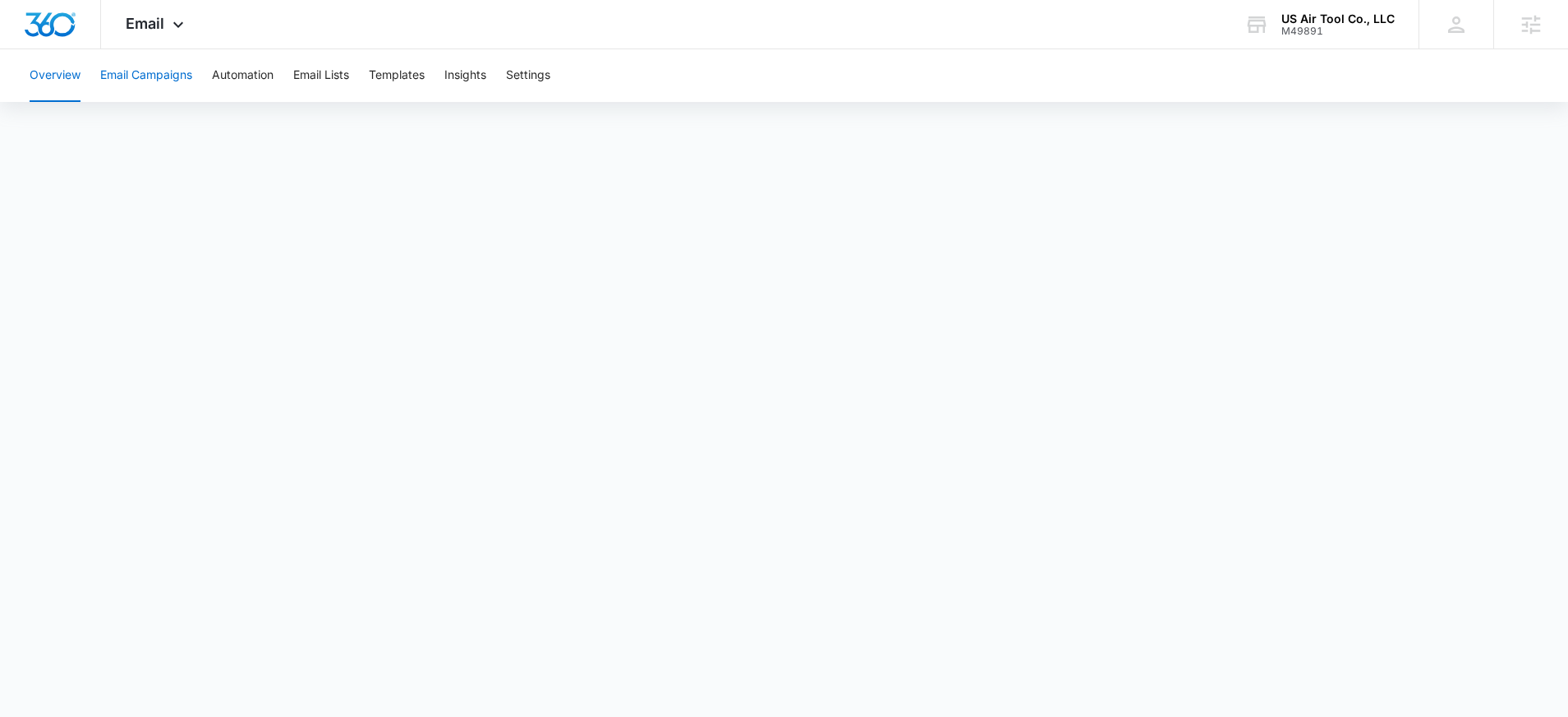
click at [142, 81] on button "Email Campaigns" at bounding box center [145, 76] width 92 height 52
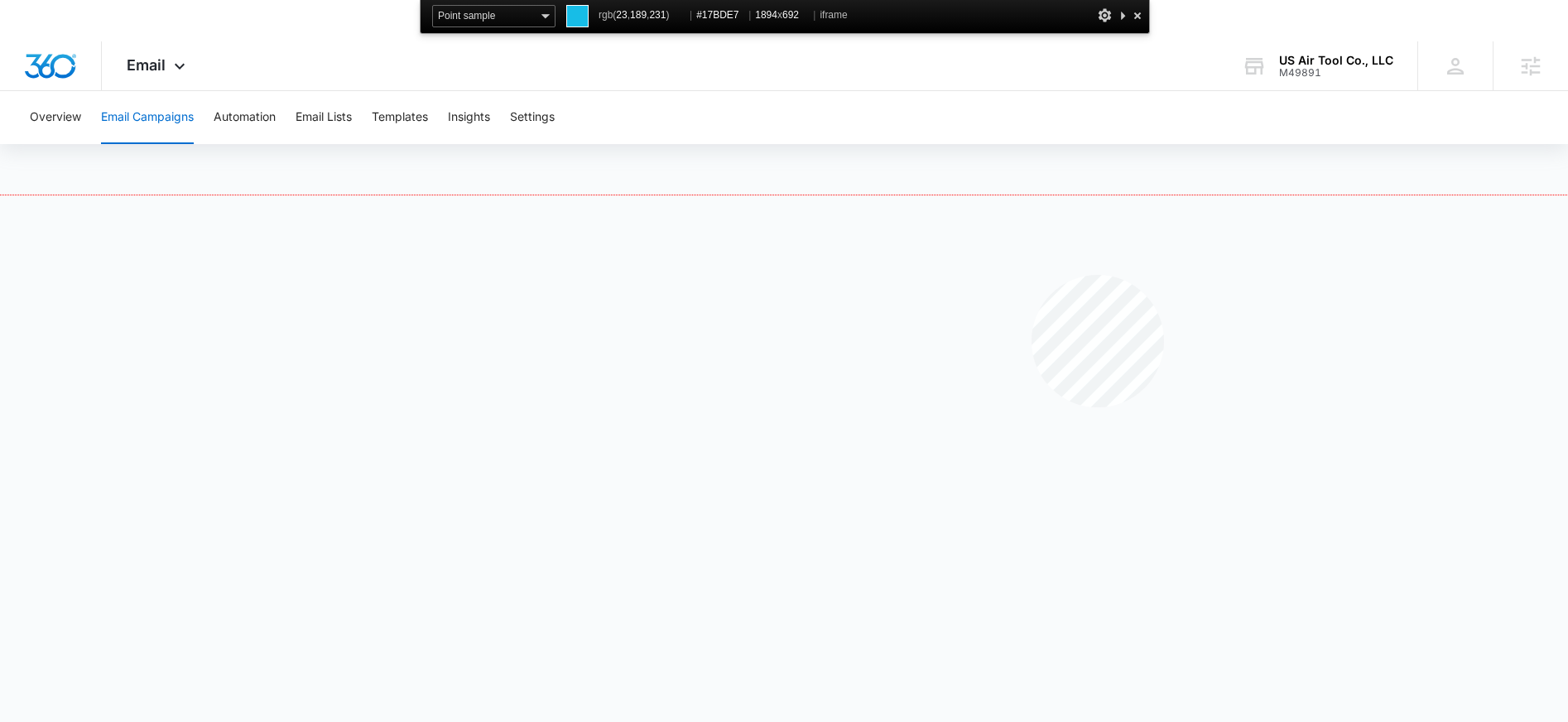
click at [1032, 275] on div at bounding box center [784, 482] width 1568 height 573
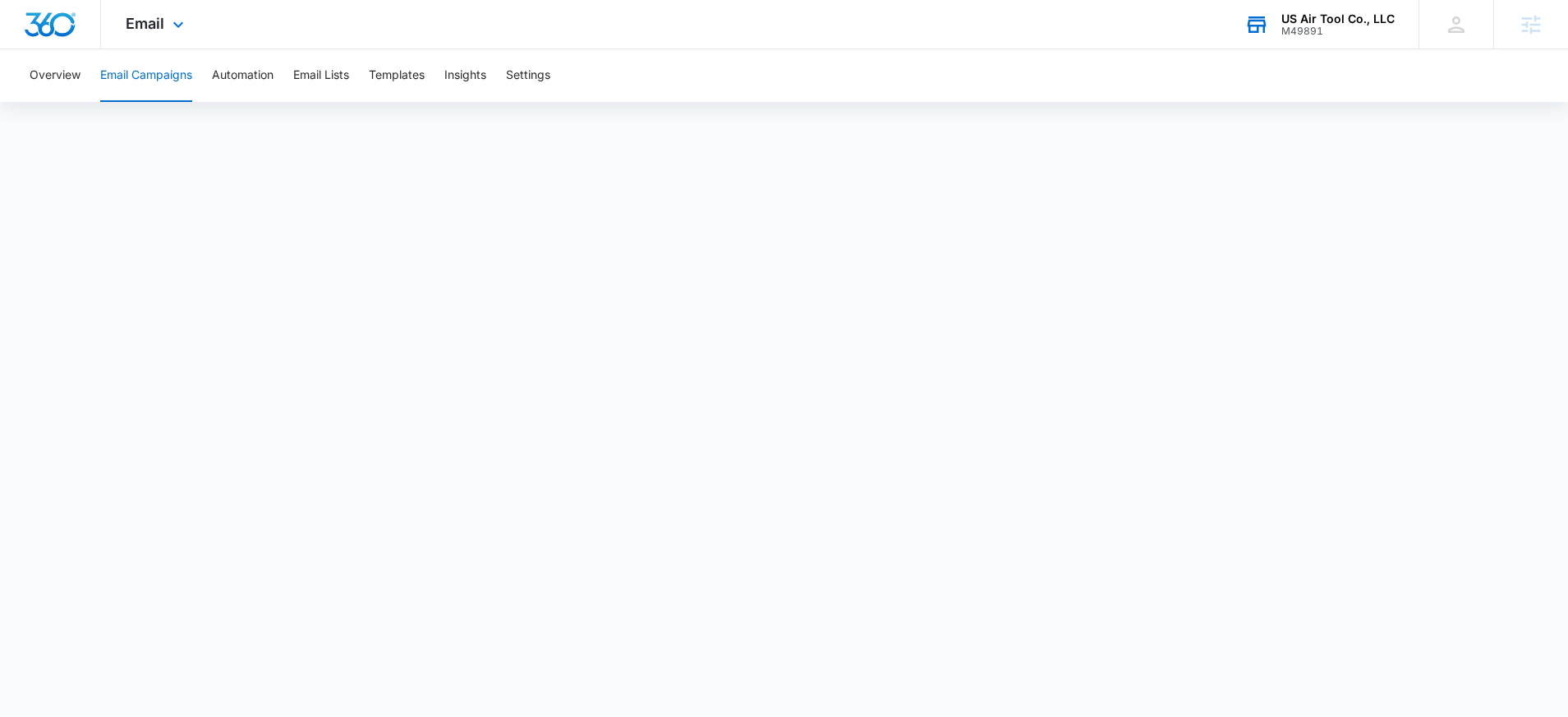
click at [1329, 29] on div "M49891" at bounding box center [1338, 31] width 113 height 12
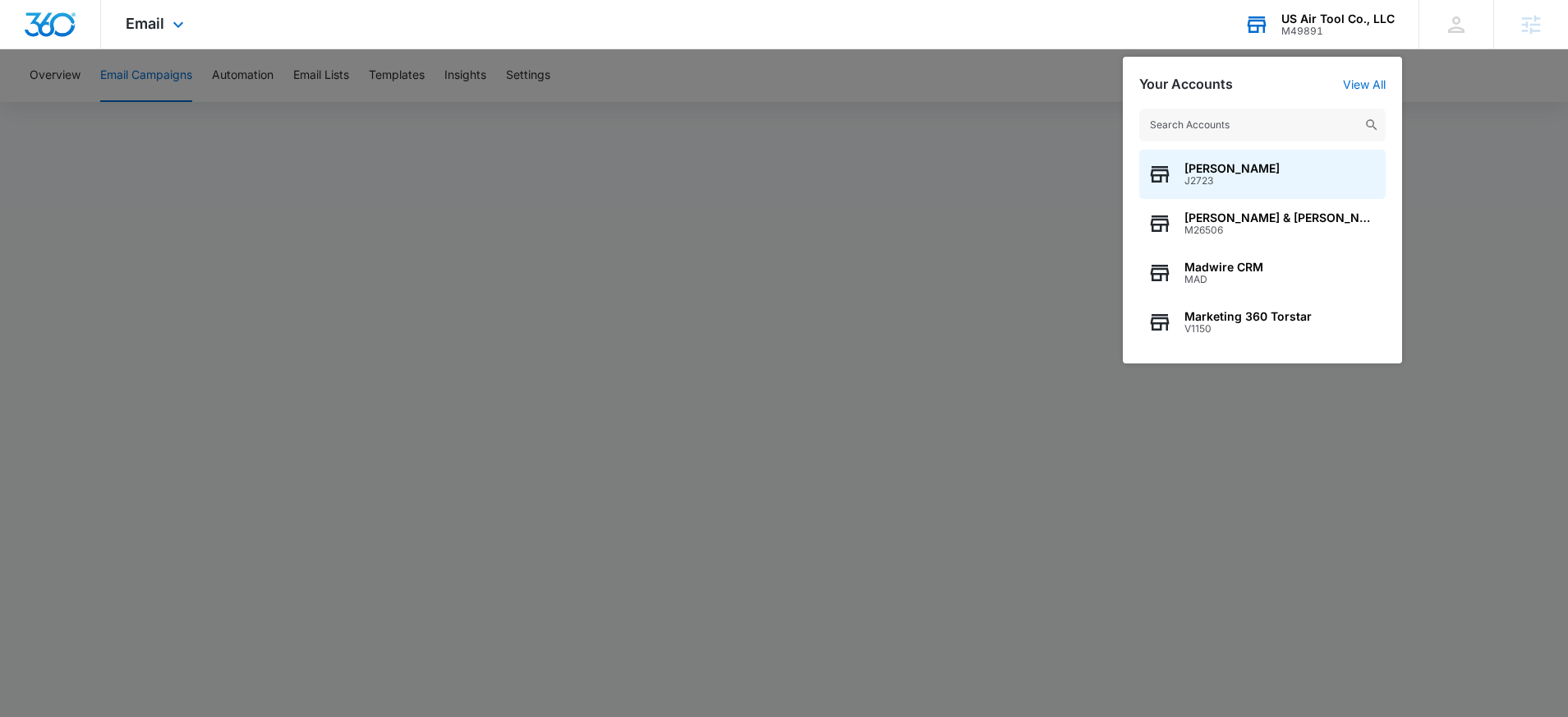
click at [1244, 116] on input "text" at bounding box center [1263, 125] width 246 height 33
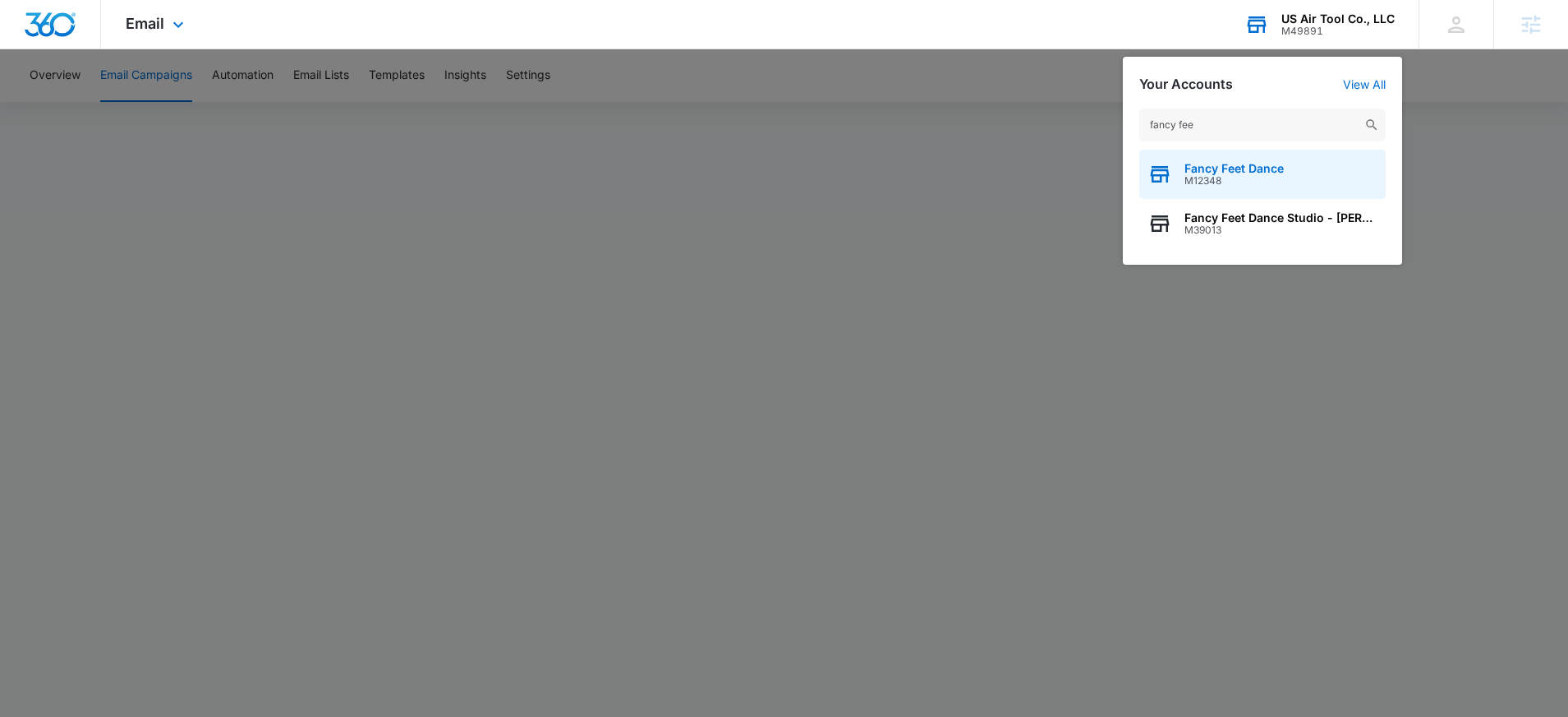
type input "fancy fee"
click at [1232, 175] on span "M12348" at bounding box center [1234, 180] width 100 height 12
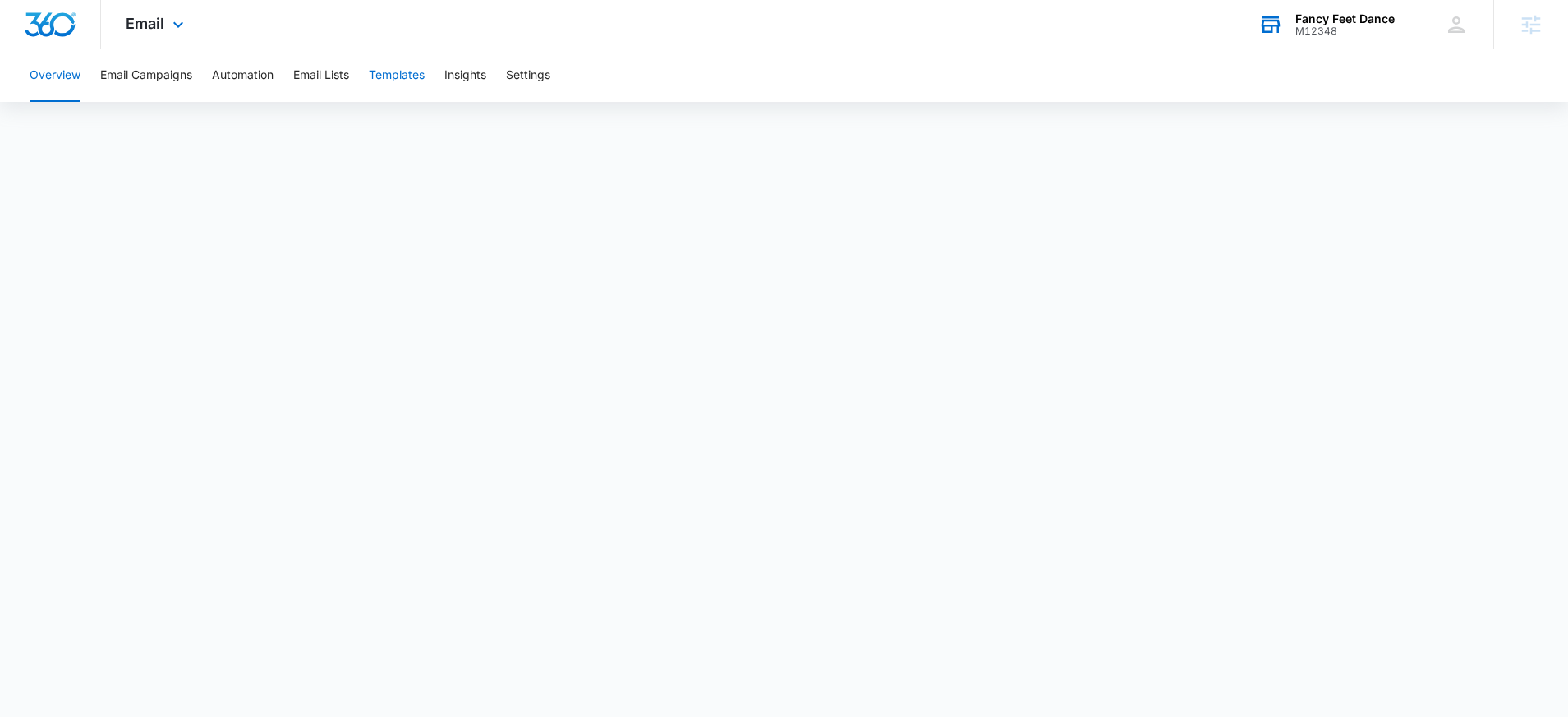
click at [402, 77] on button "Templates" at bounding box center [397, 76] width 56 height 52
click at [171, 79] on button "Email Campaigns" at bounding box center [145, 76] width 92 height 52
click at [357, 83] on div "Overview Email Campaigns Automation Email Lists Templates Insights Settings" at bounding box center [784, 76] width 1528 height 52
click at [349, 81] on button "Email Lists" at bounding box center [321, 76] width 56 height 52
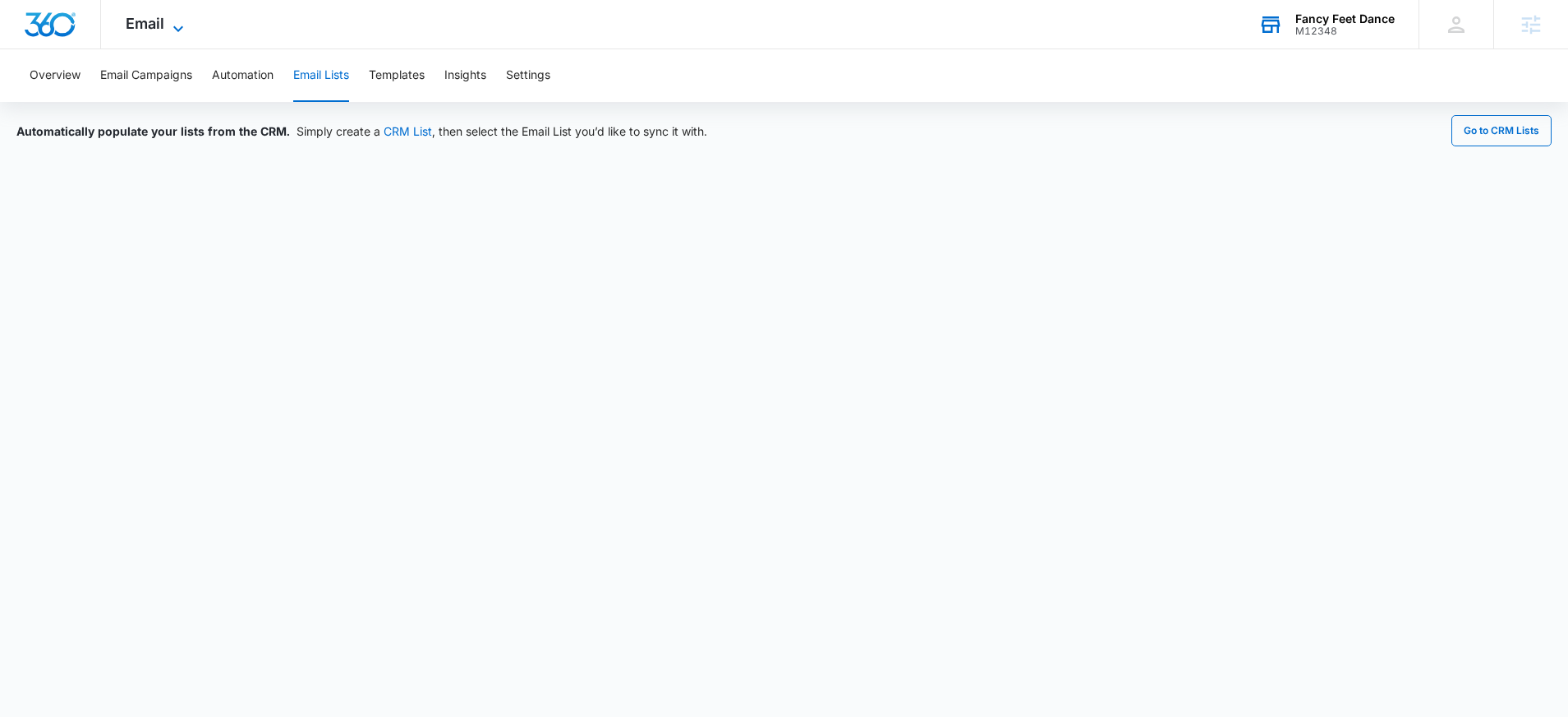
click at [144, 21] on span "Email" at bounding box center [145, 23] width 39 height 17
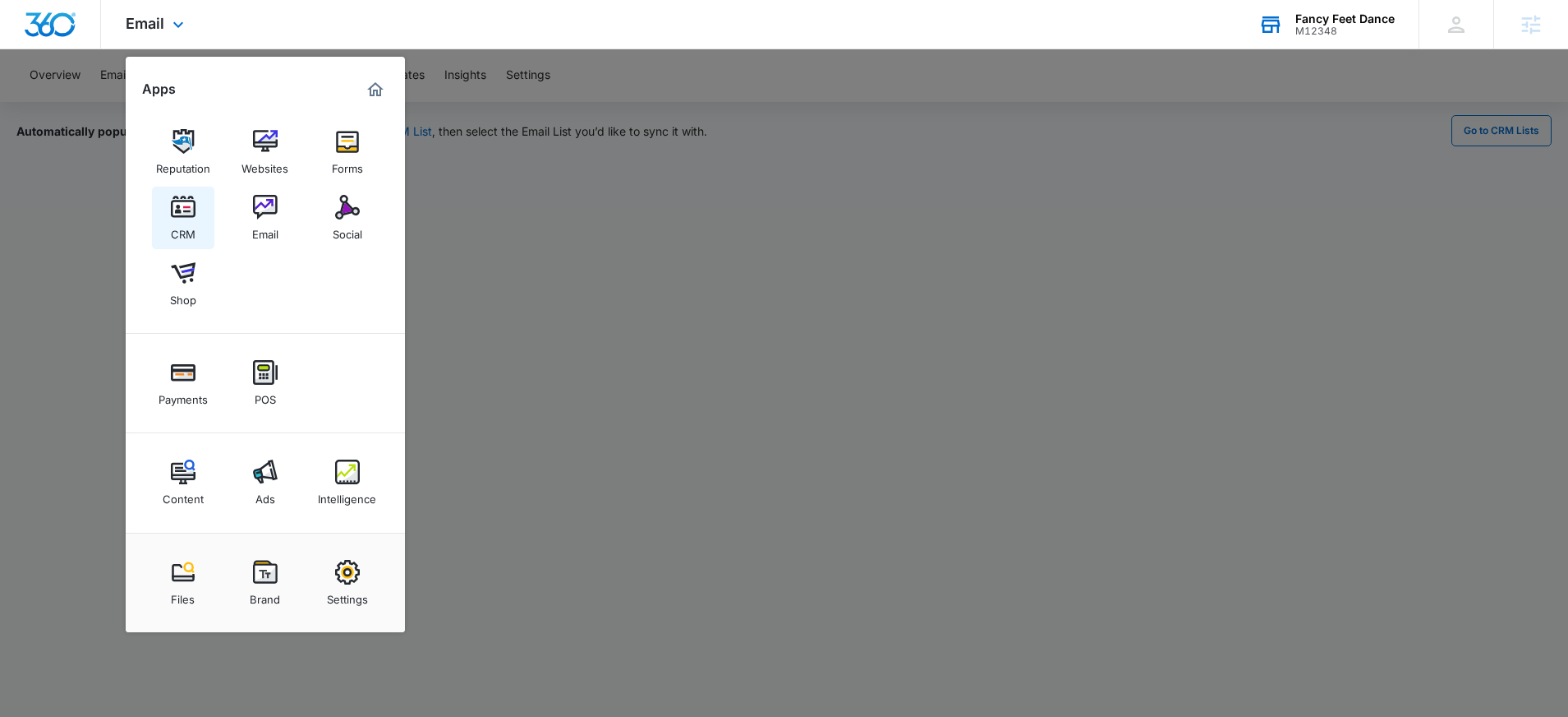
click at [186, 217] on img at bounding box center [182, 207] width 24 height 24
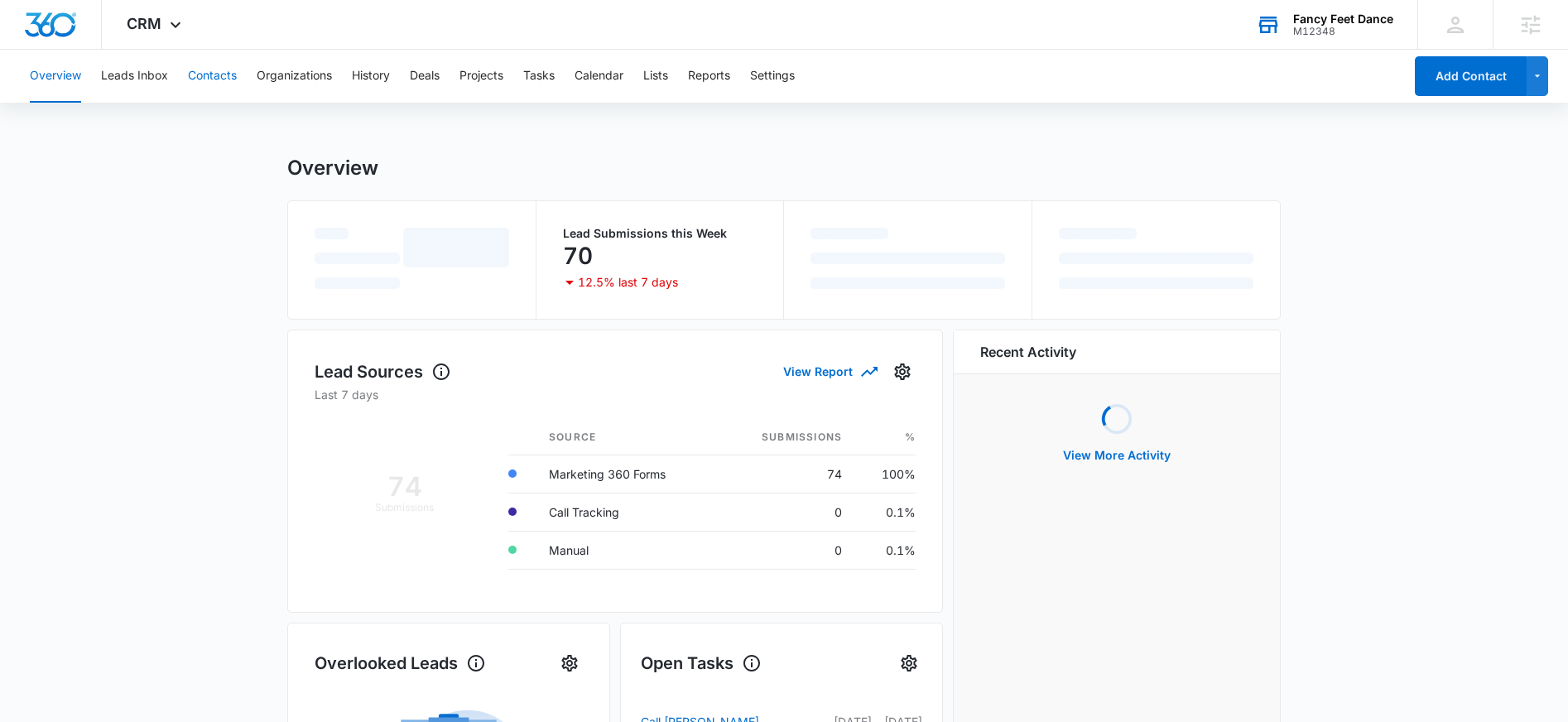
click at [215, 85] on button "Contacts" at bounding box center [212, 76] width 49 height 53
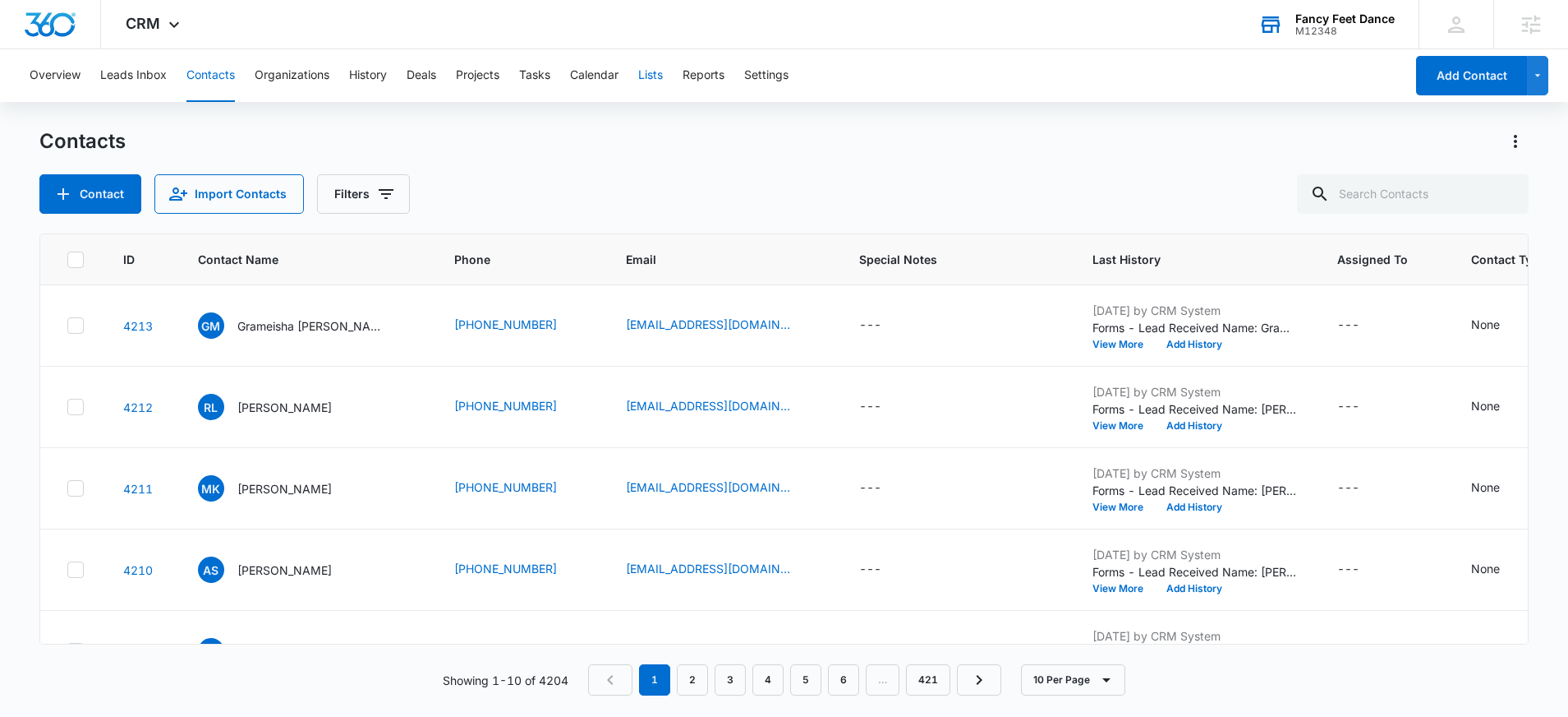
click at [656, 78] on button "Lists" at bounding box center [650, 76] width 24 height 52
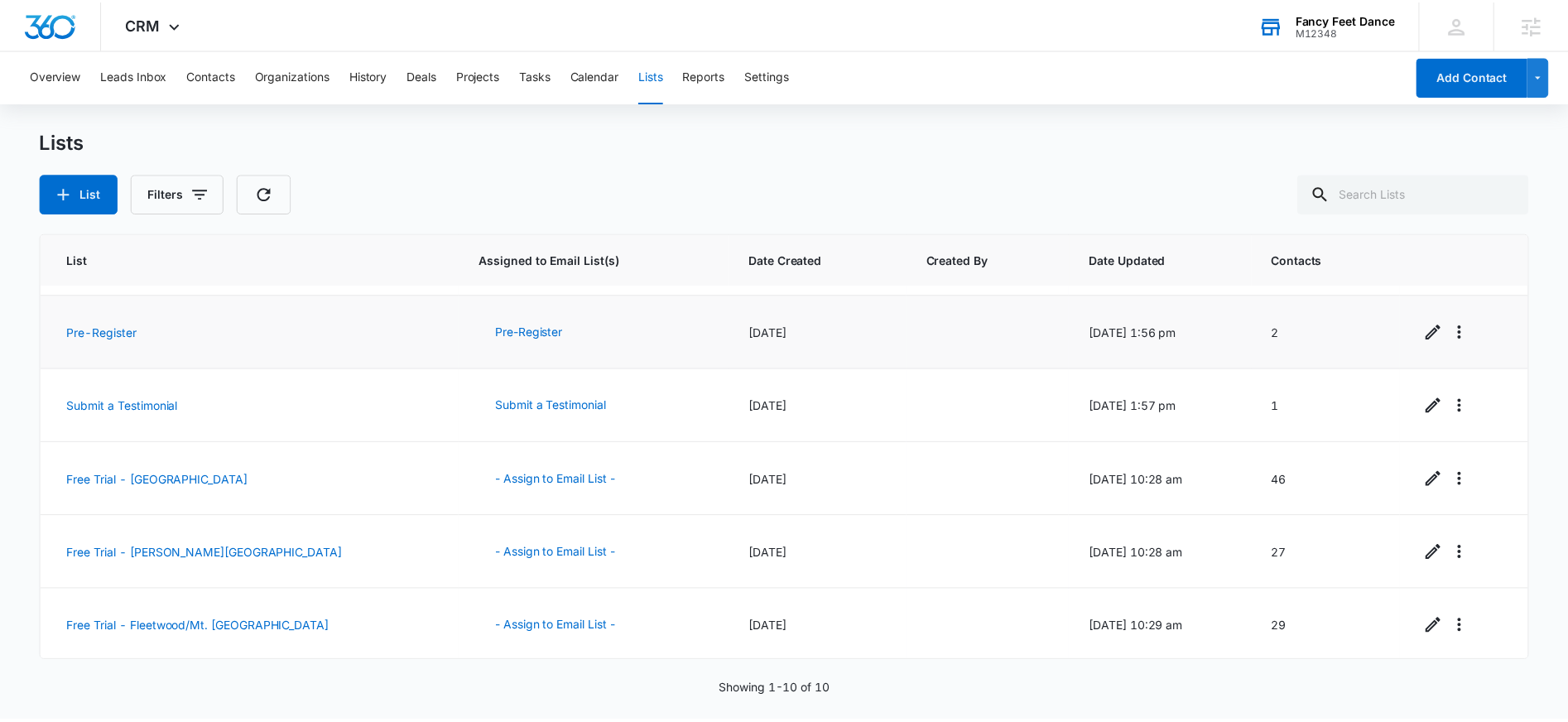
scroll to position [361, 0]
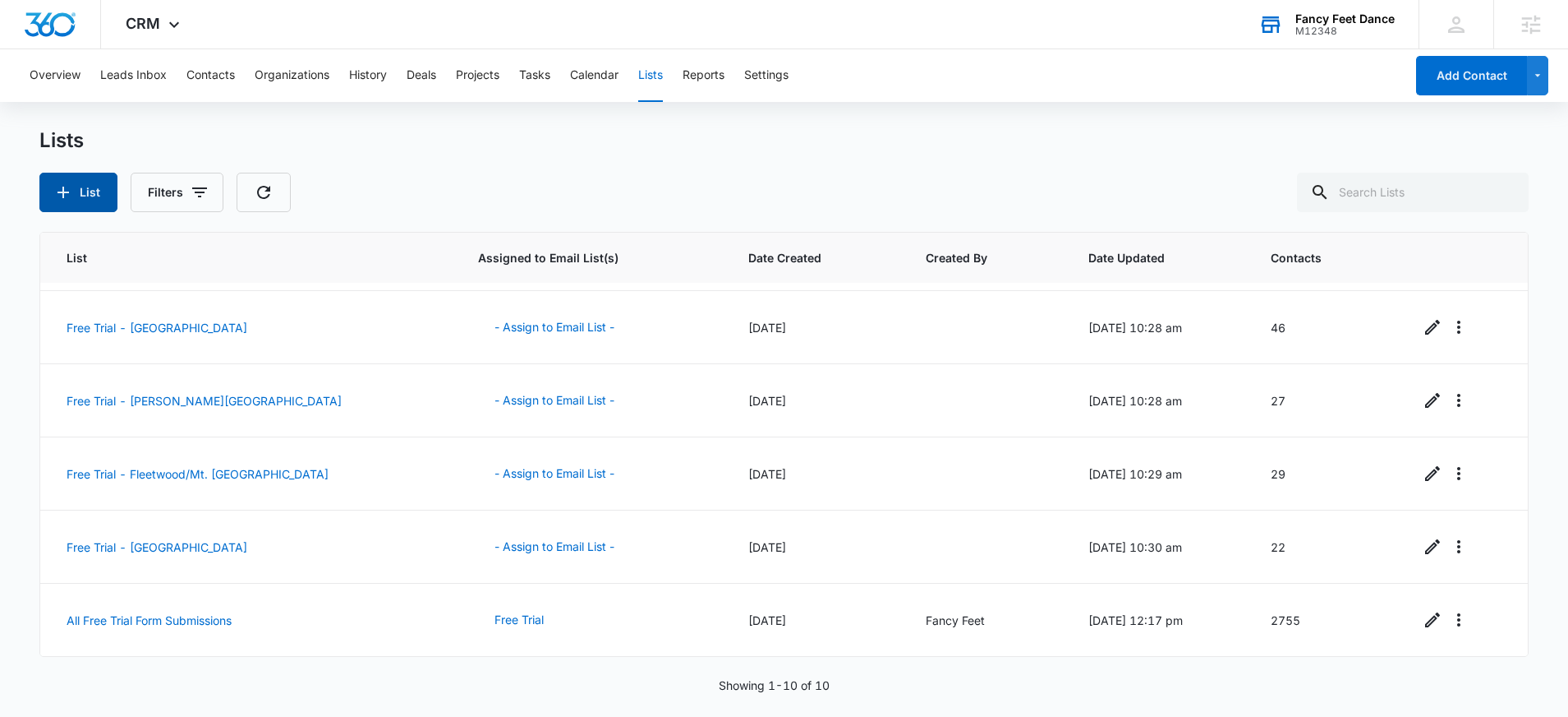
click at [103, 191] on button "List" at bounding box center [79, 192] width 78 height 40
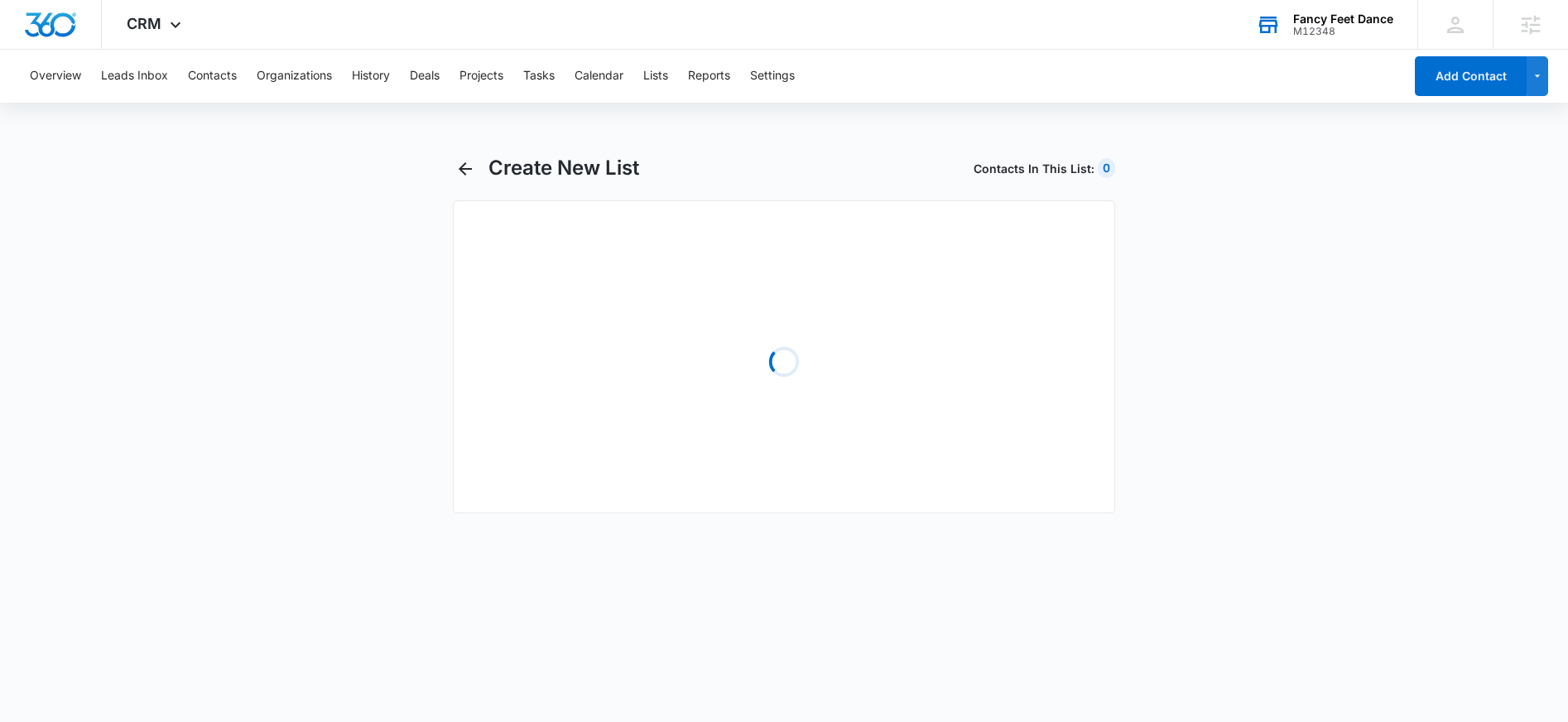
select select "31"
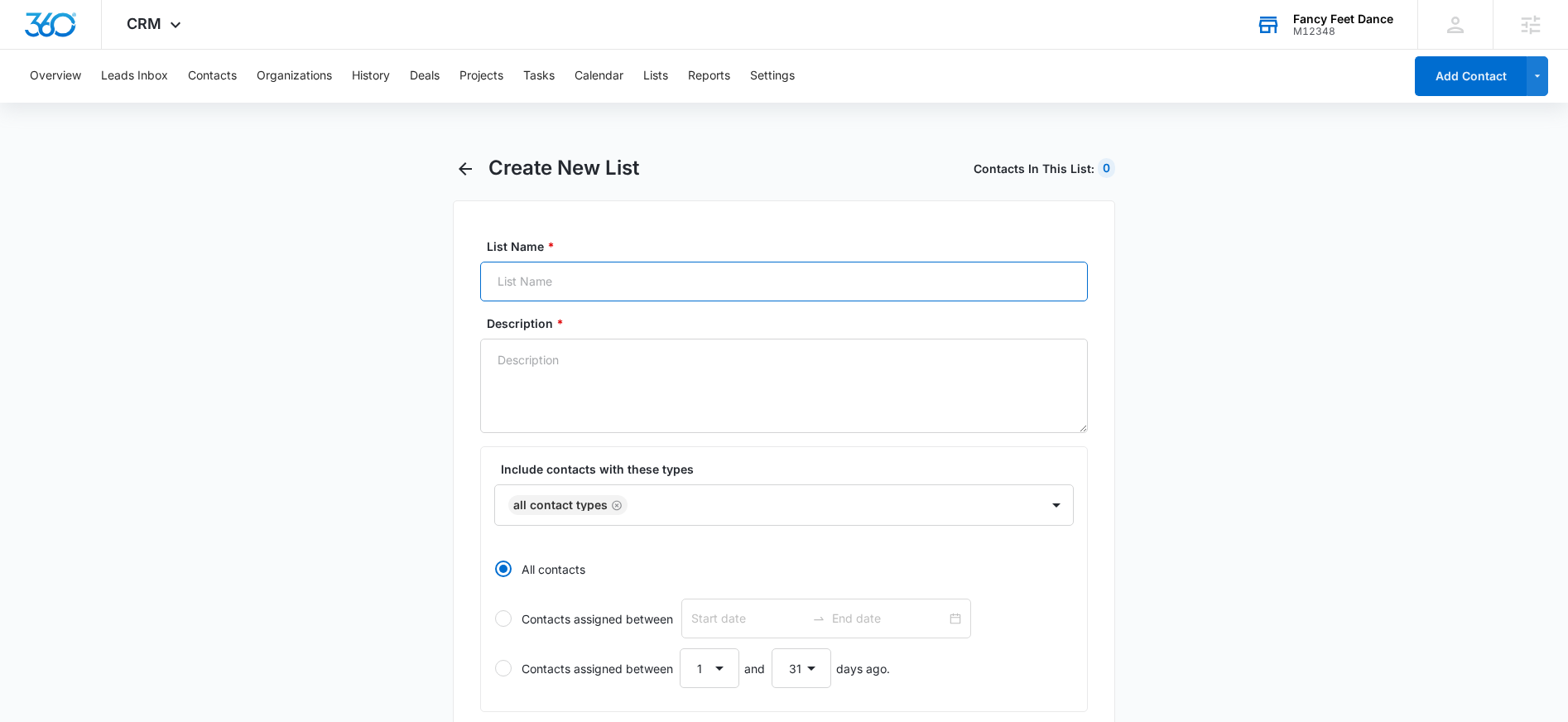
click at [857, 288] on input "List Name *" at bounding box center [784, 281] width 608 height 40
type input "ALL CONTACTS"
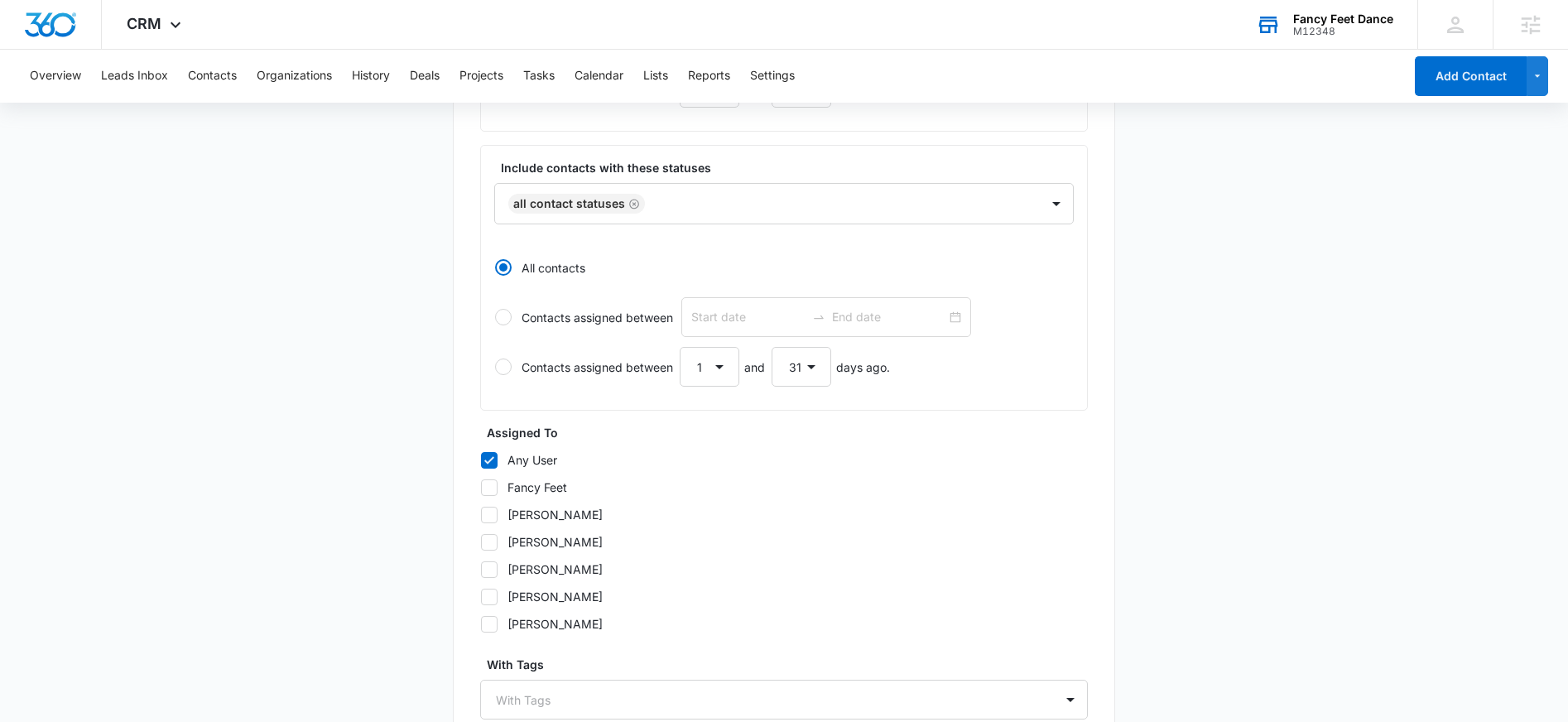
scroll to position [731, 0]
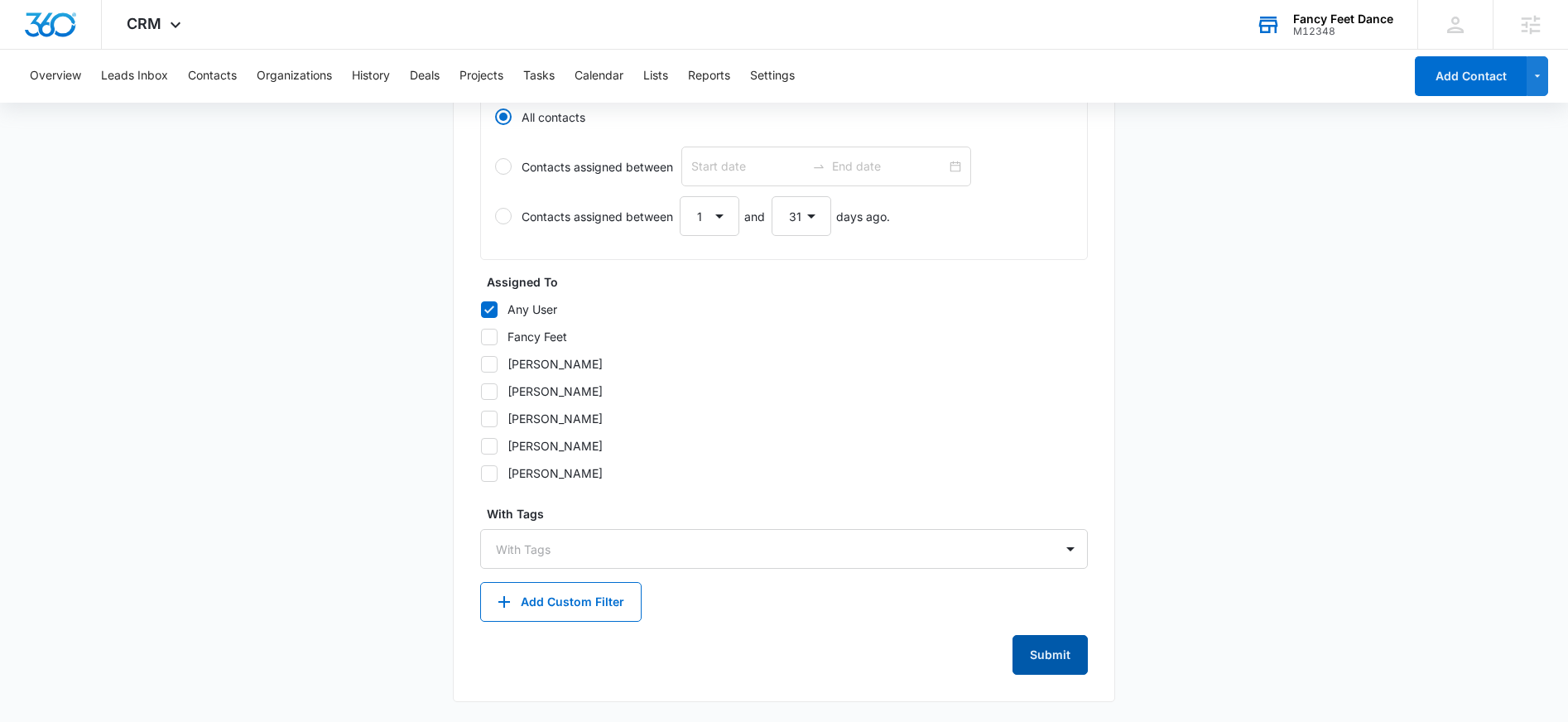
click at [1071, 668] on button "Submit" at bounding box center [1050, 655] width 75 height 40
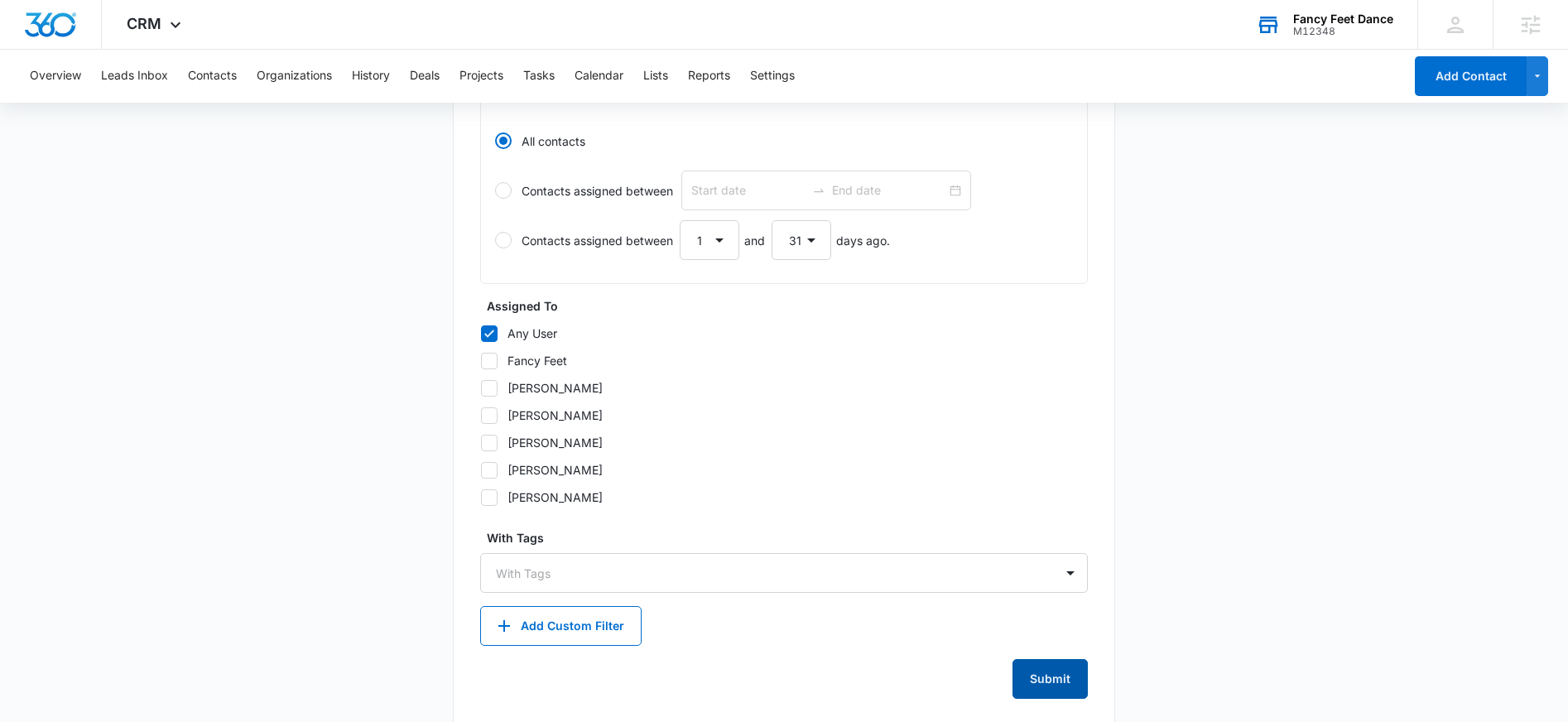
scroll to position [0, 0]
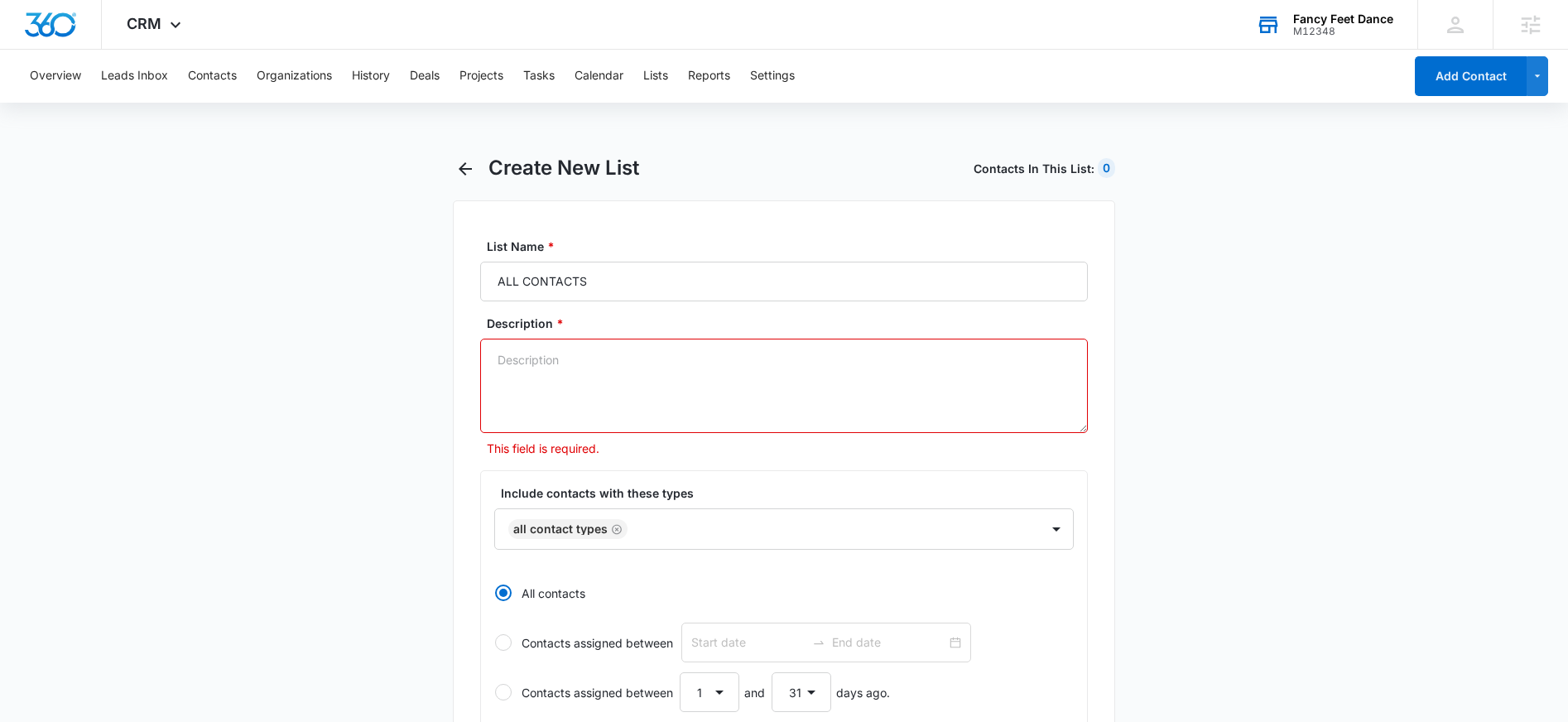
click at [748, 372] on textarea "Description *" at bounding box center [784, 385] width 608 height 95
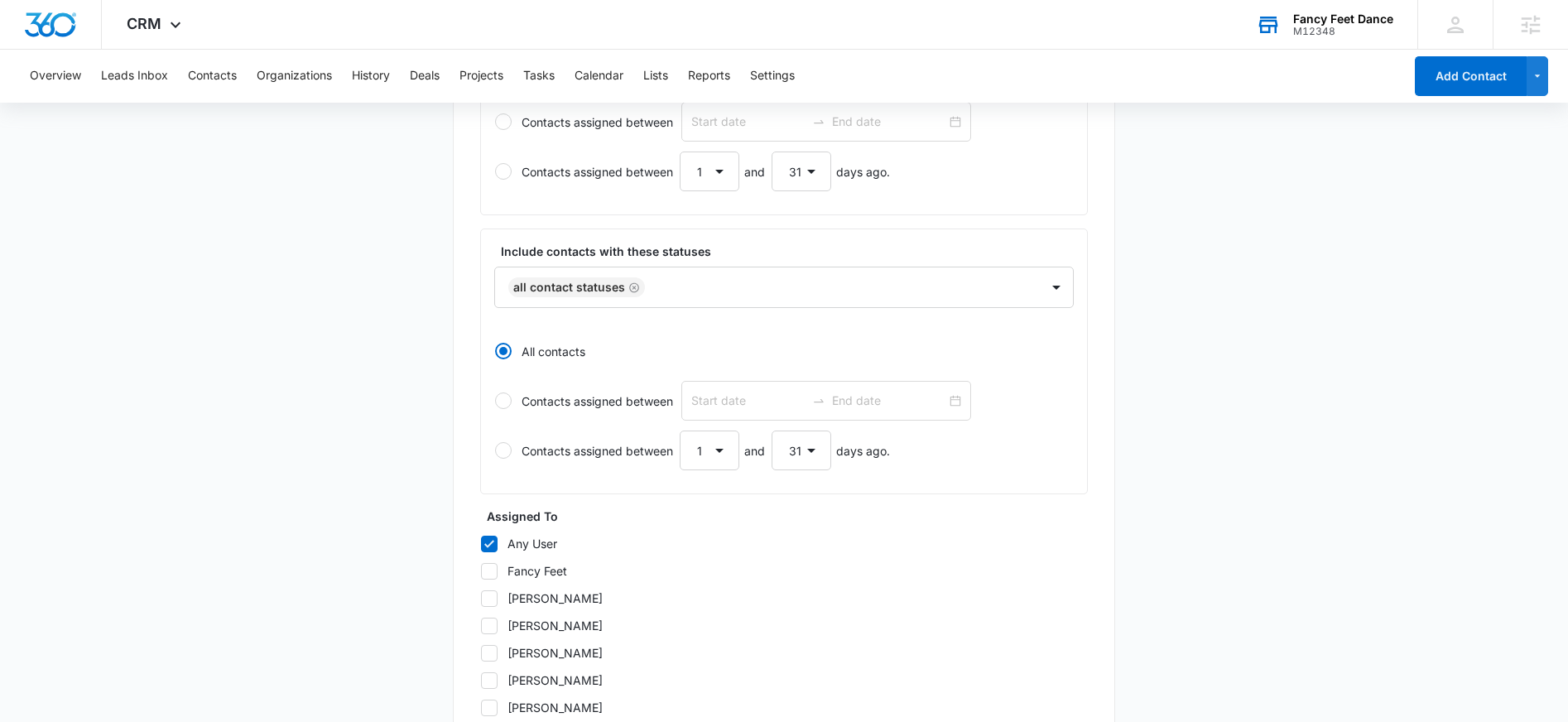
scroll to position [731, 0]
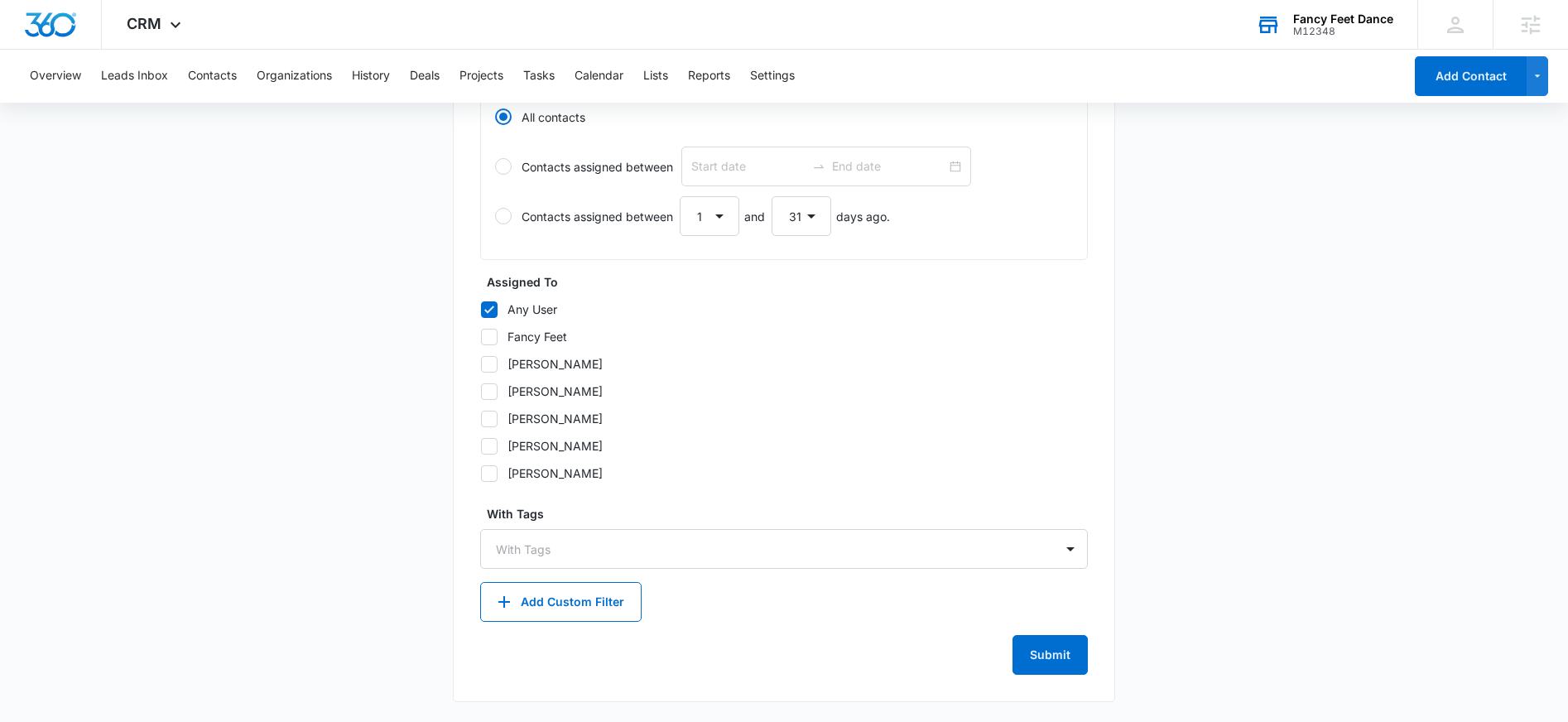
type textarea "All Contacts"
click at [1021, 676] on div "List Name * ALL CONTACTS Description * All Contacts Include contacts with these…" at bounding box center [784, 85] width 663 height 1232
click at [1033, 664] on button "Submit" at bounding box center [1050, 655] width 75 height 40
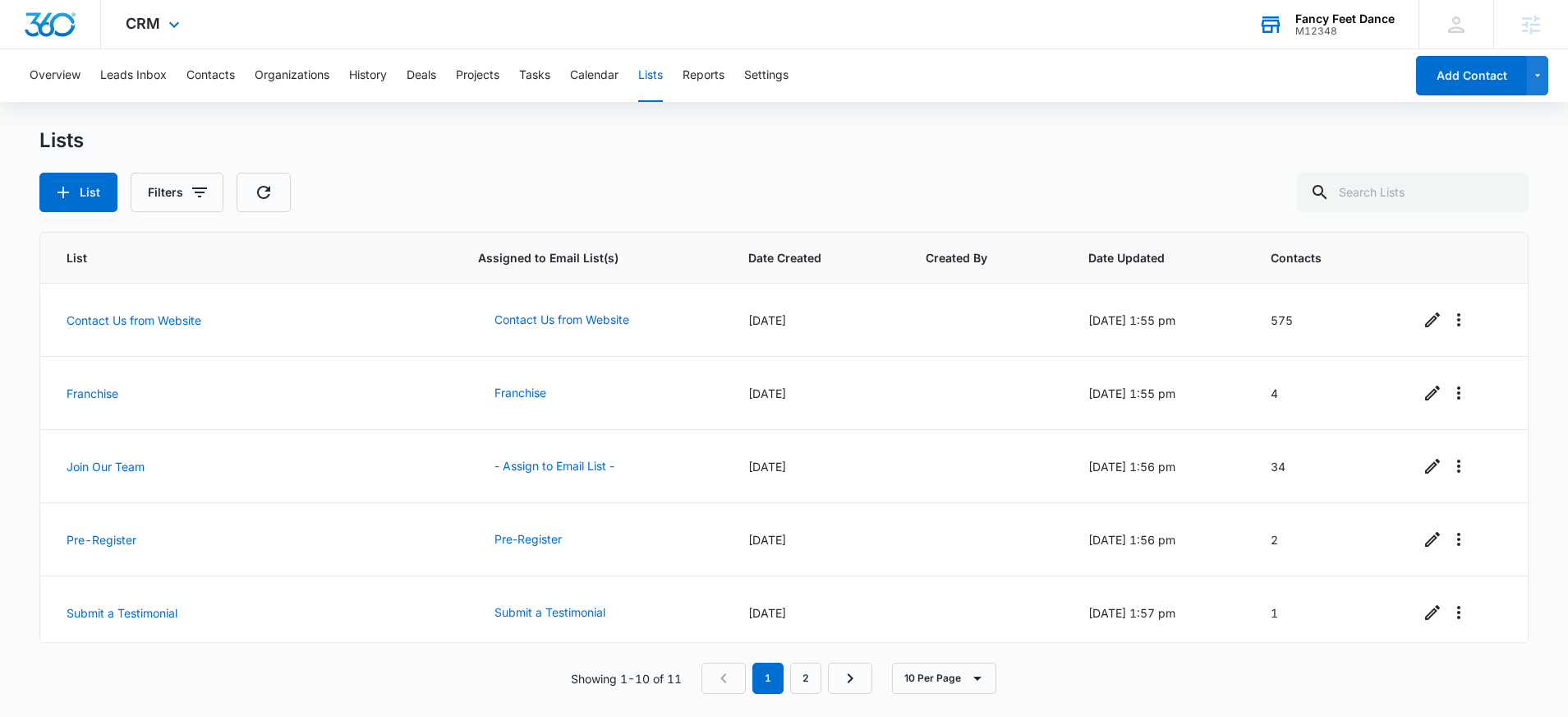
click at [143, 37] on div "CRM Apps Reputation Websites Forms CRM Email Social Shop Payments POS Content A…" at bounding box center [154, 24] width 108 height 49
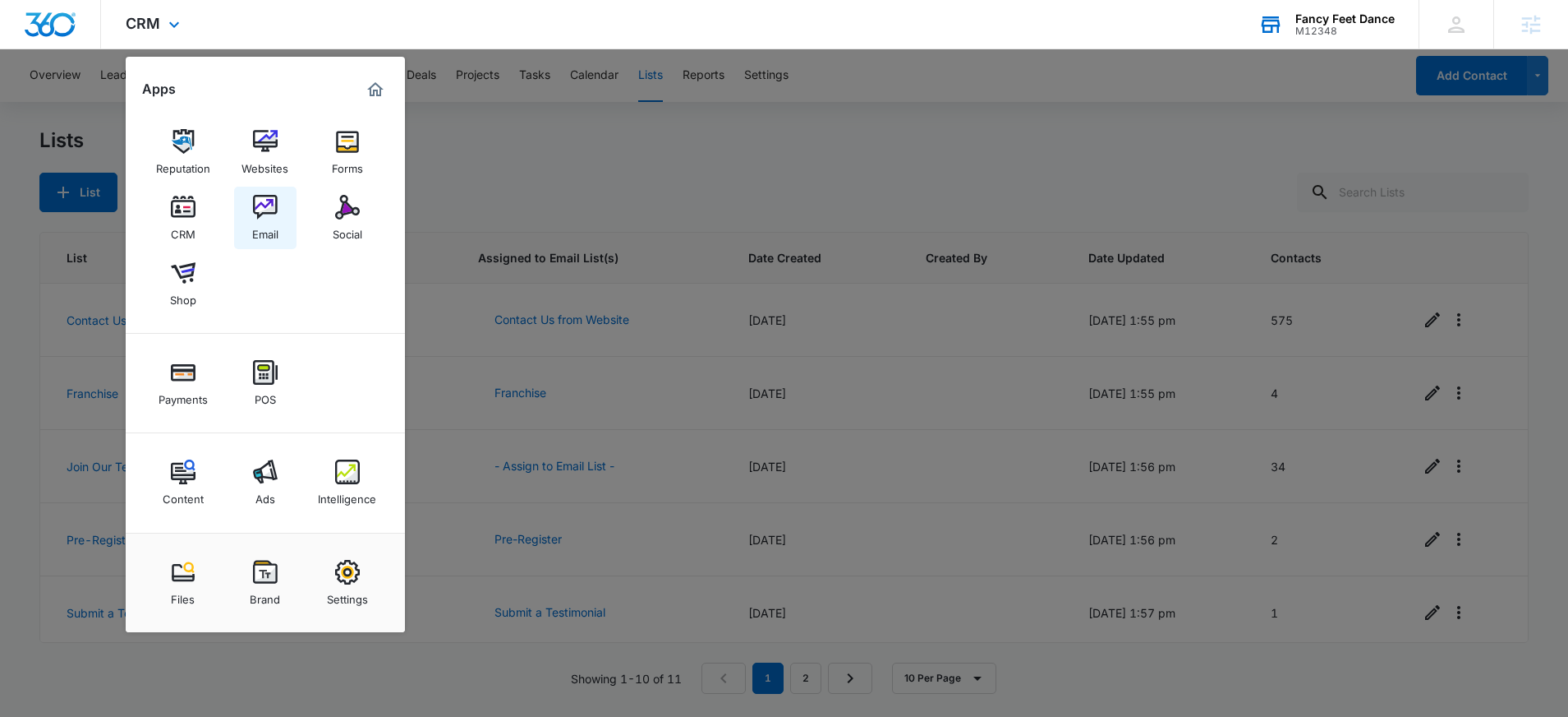
click at [255, 210] on img at bounding box center [265, 207] width 24 height 24
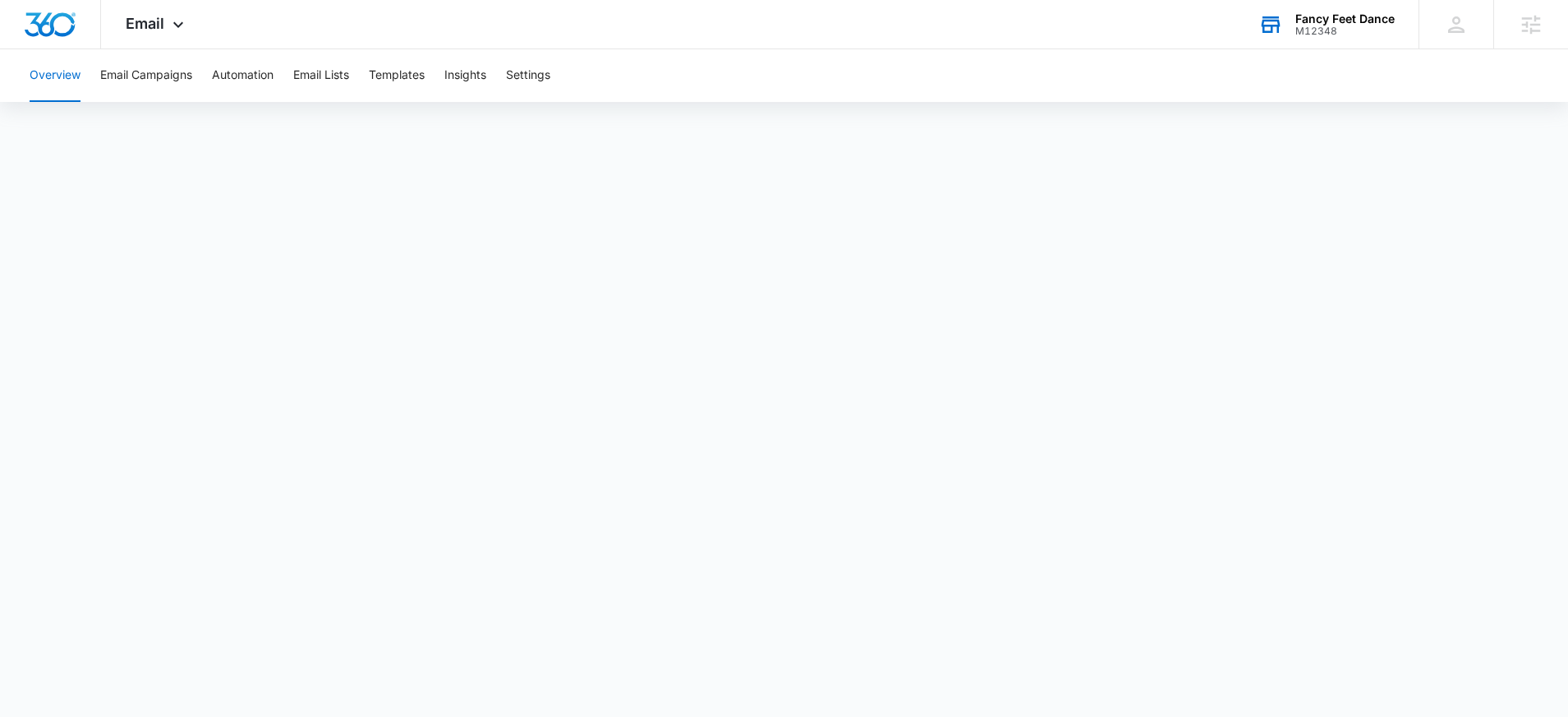
click at [67, 79] on button "Overview" at bounding box center [54, 76] width 51 height 52
